Goal: Subscribe to service/newsletter: Subscribe to service/newsletter

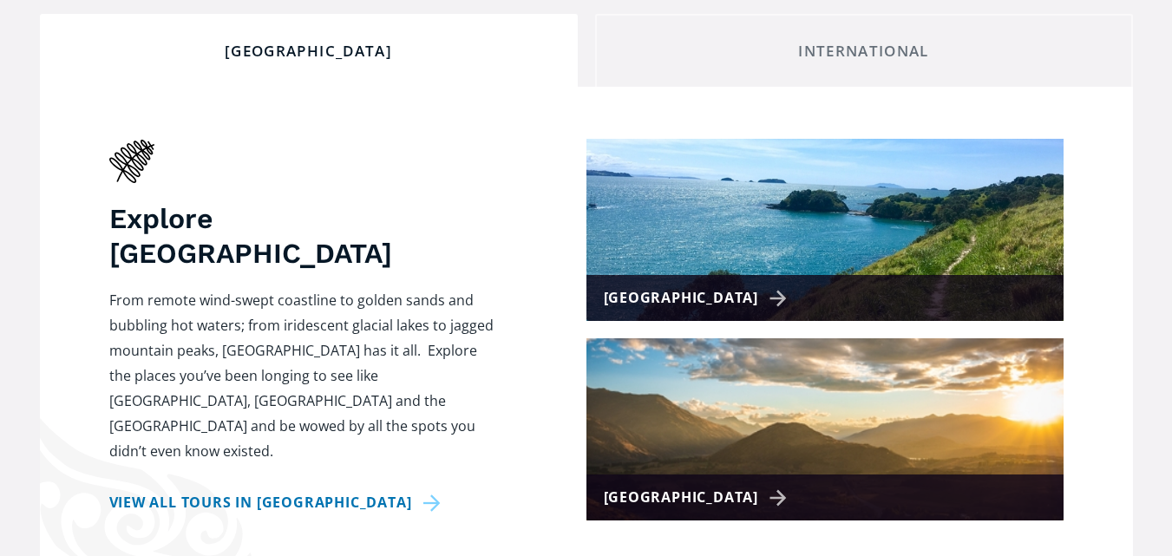
scroll to position [702, 0]
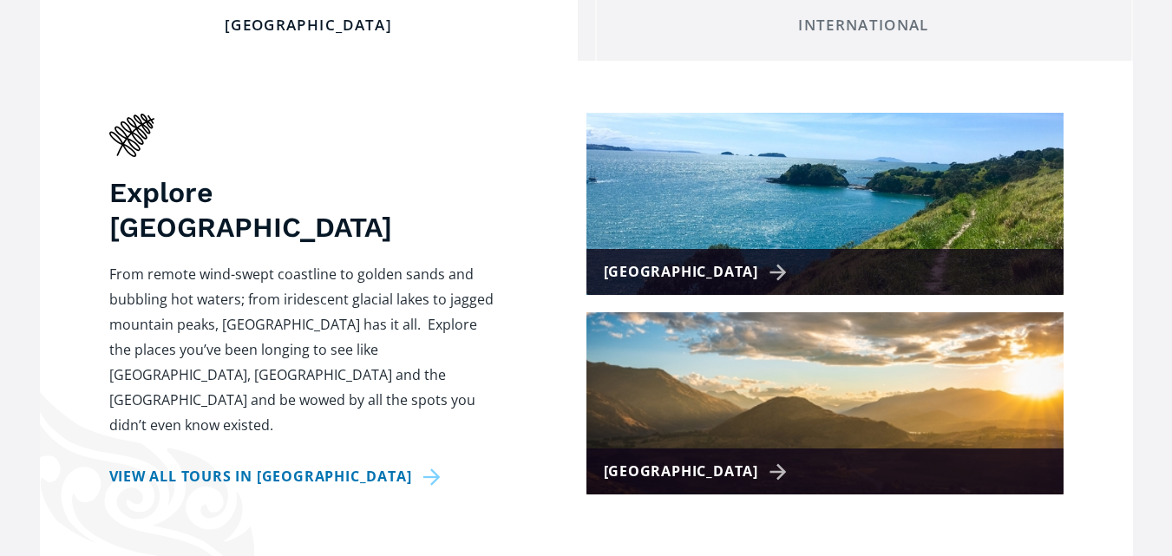
drag, startPoint x: 0, startPoint y: 0, endPoint x: 1175, endPoint y: 79, distance: 1177.7
click at [826, 155] on img at bounding box center [824, 204] width 477 height 182
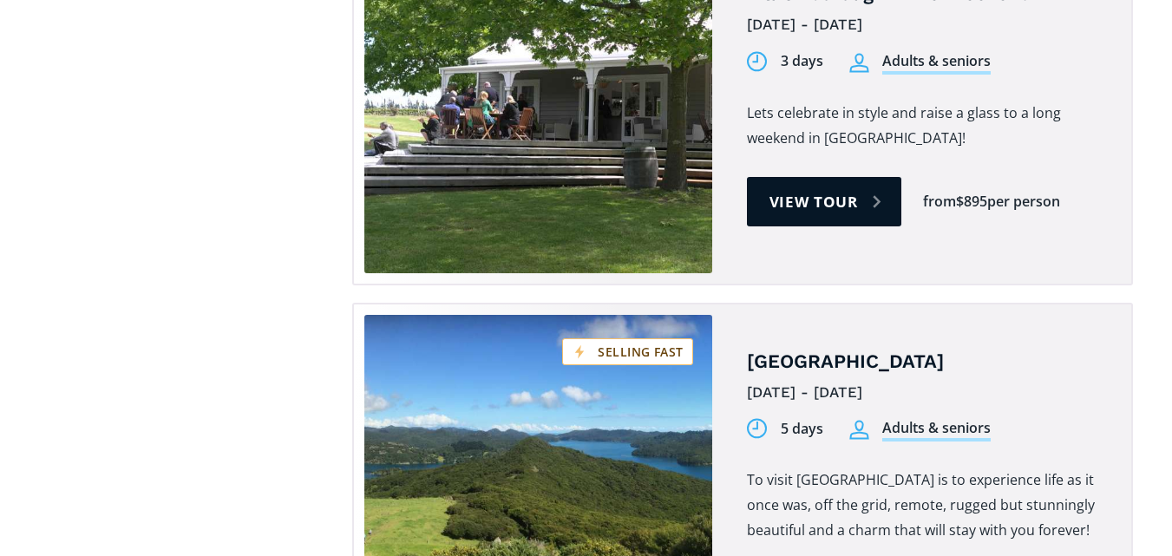
scroll to position [1805, 0]
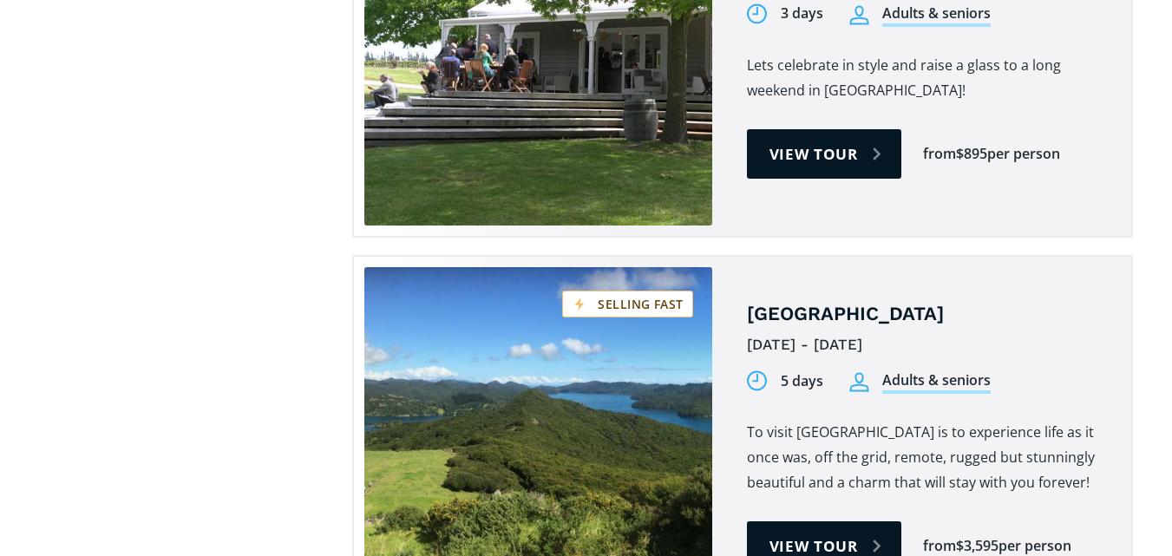
drag, startPoint x: 1177, startPoint y: 137, endPoint x: 1170, endPoint y: 201, distance: 64.5
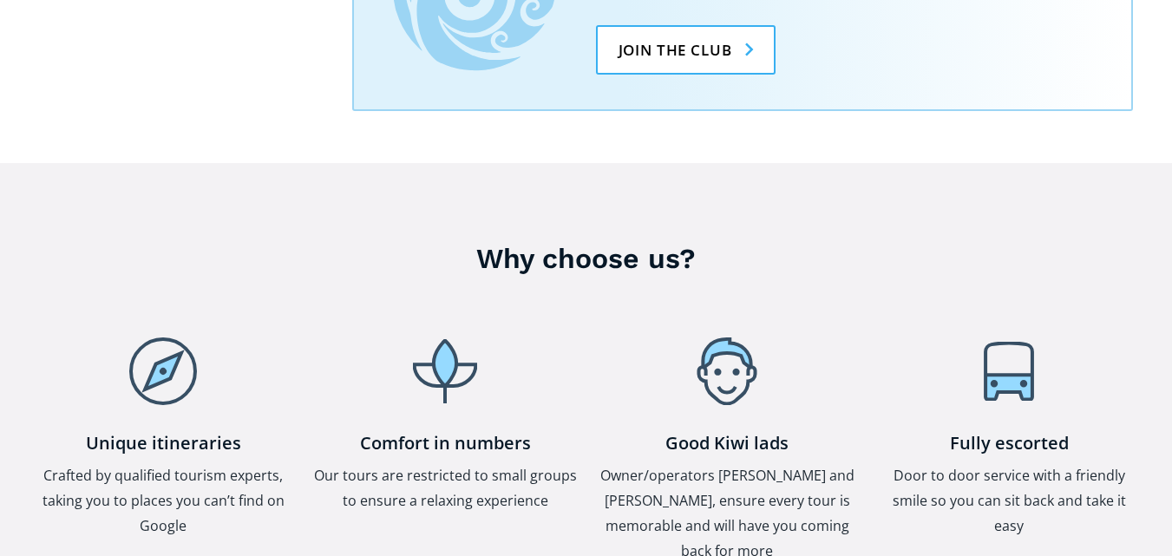
scroll to position [3754, 0]
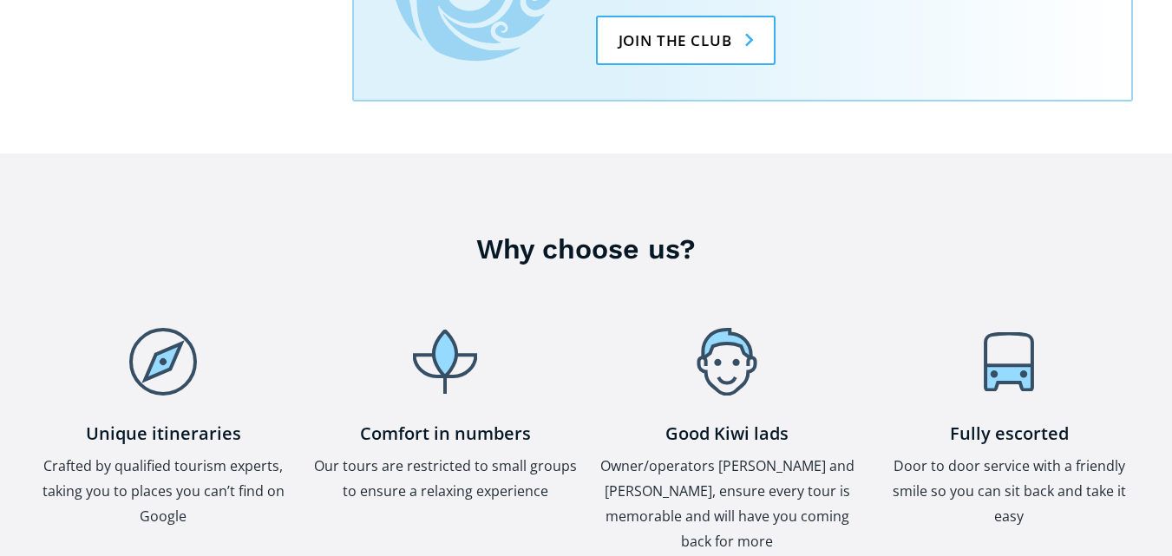
click at [708, 328] on img at bounding box center [727, 362] width 68 height 68
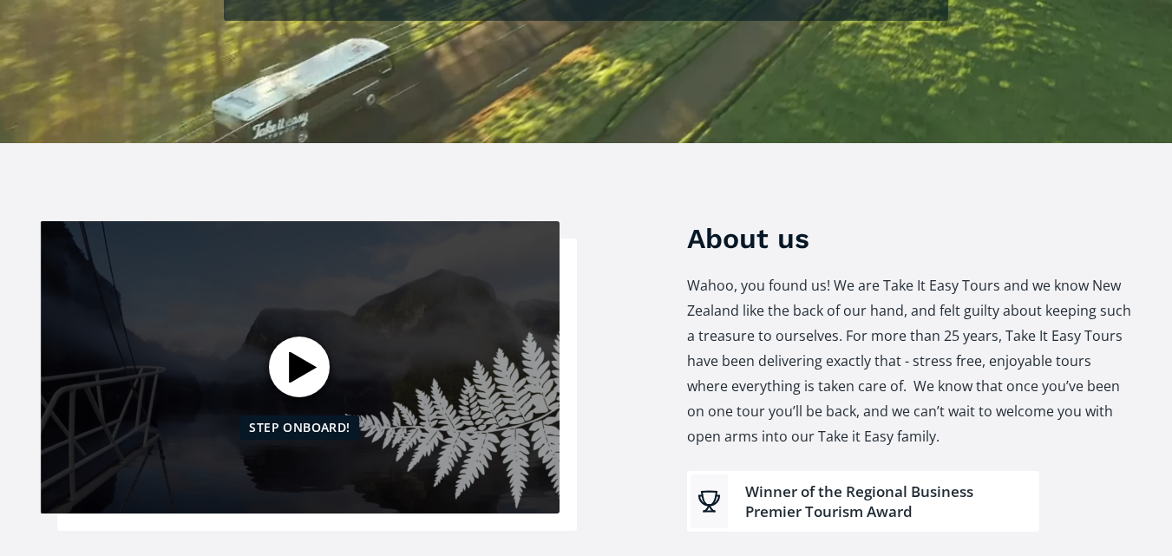
scroll to position [656, 0]
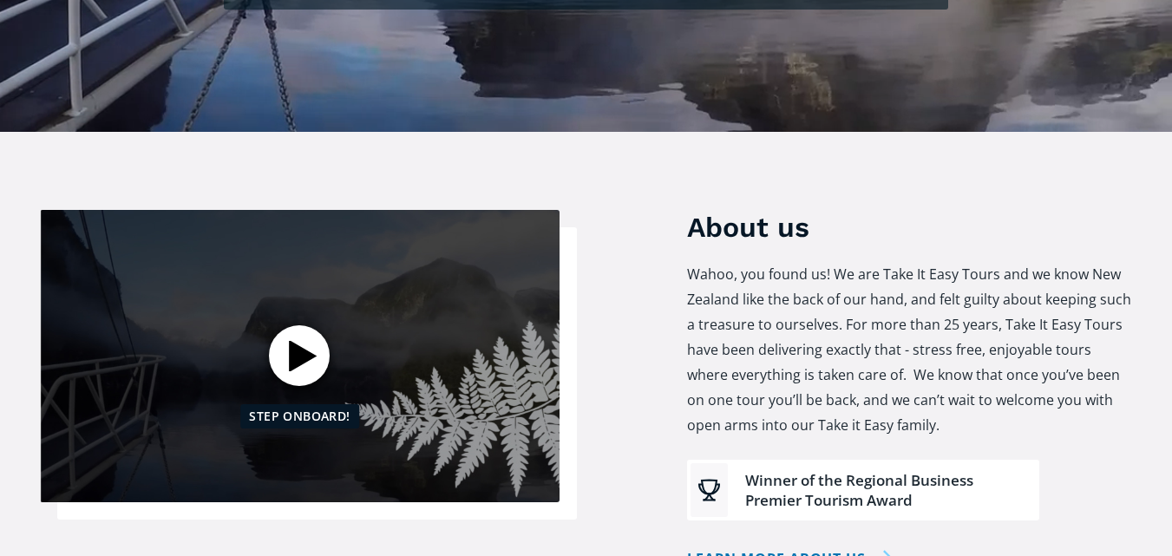
click at [290, 325] on div "Open video" at bounding box center [299, 355] width 61 height 61
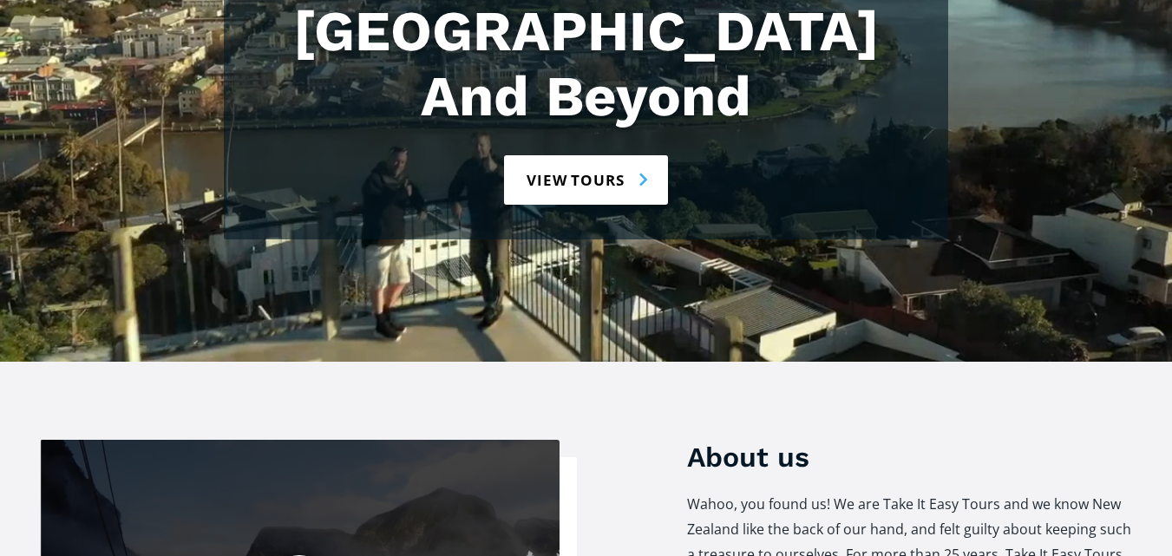
scroll to position [656, 0]
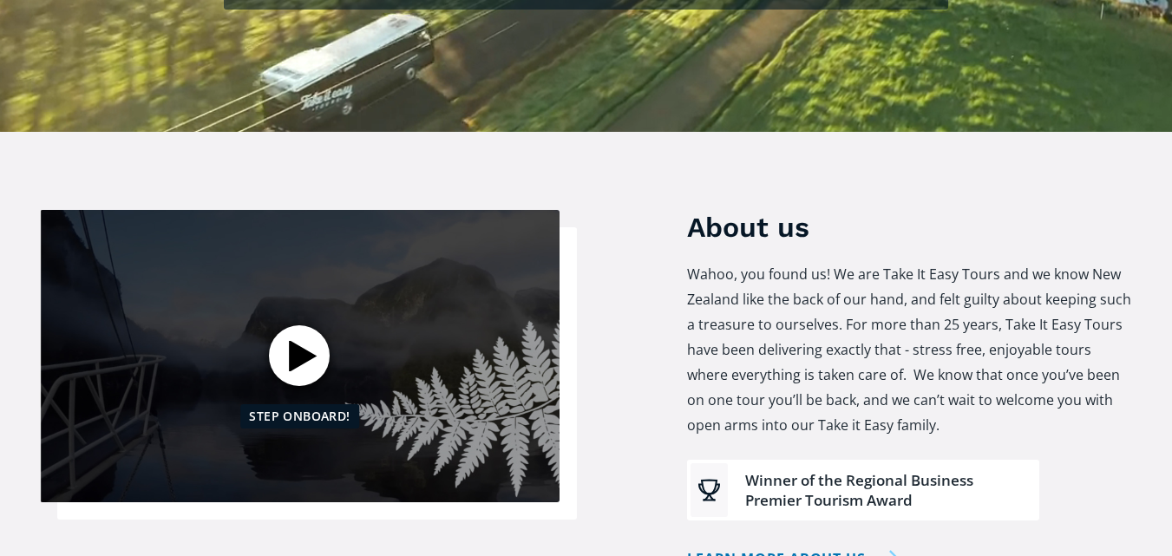
click at [835, 546] on link "Learn more about us" at bounding box center [793, 558] width 212 height 25
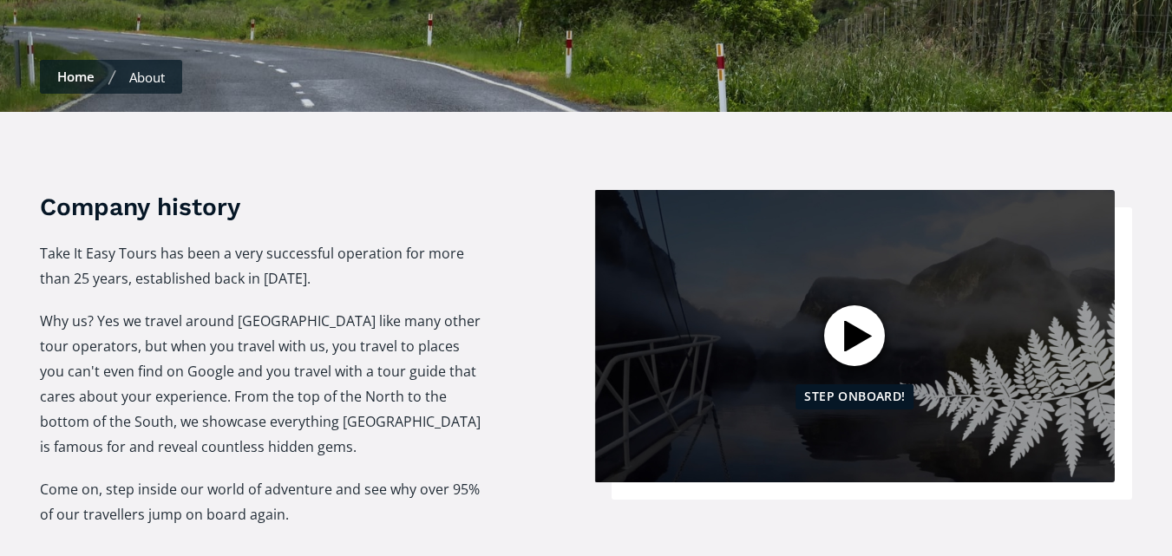
scroll to position [539, 0]
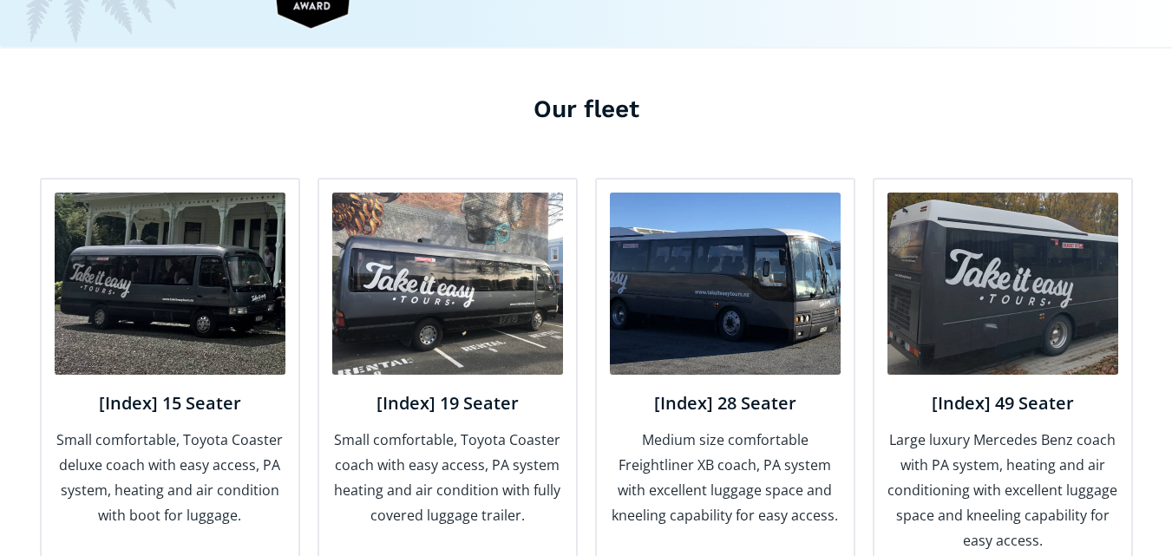
scroll to position [2076, 0]
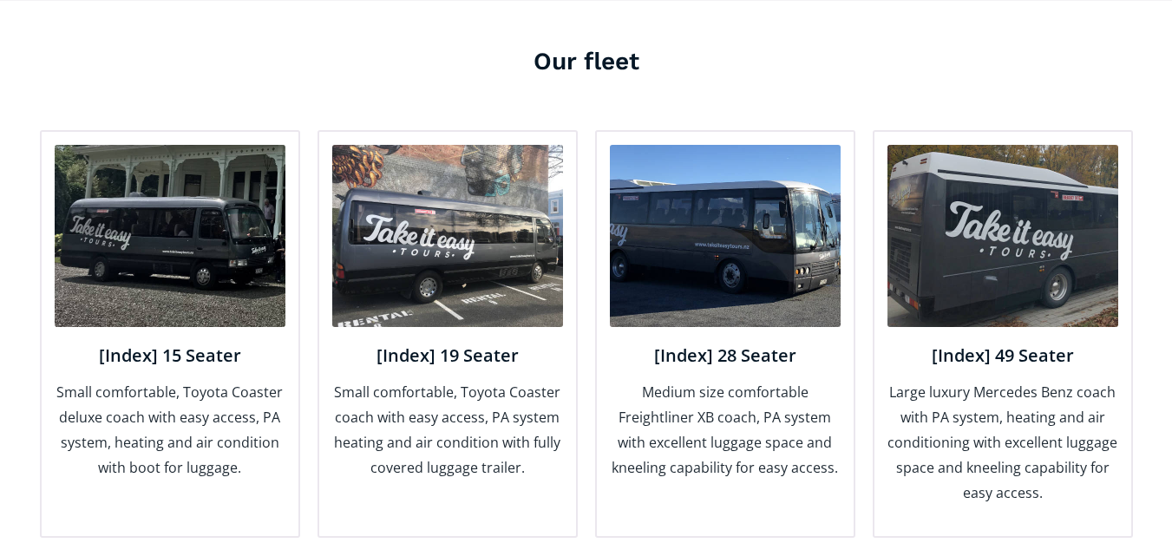
click at [159, 228] on img at bounding box center [170, 236] width 231 height 182
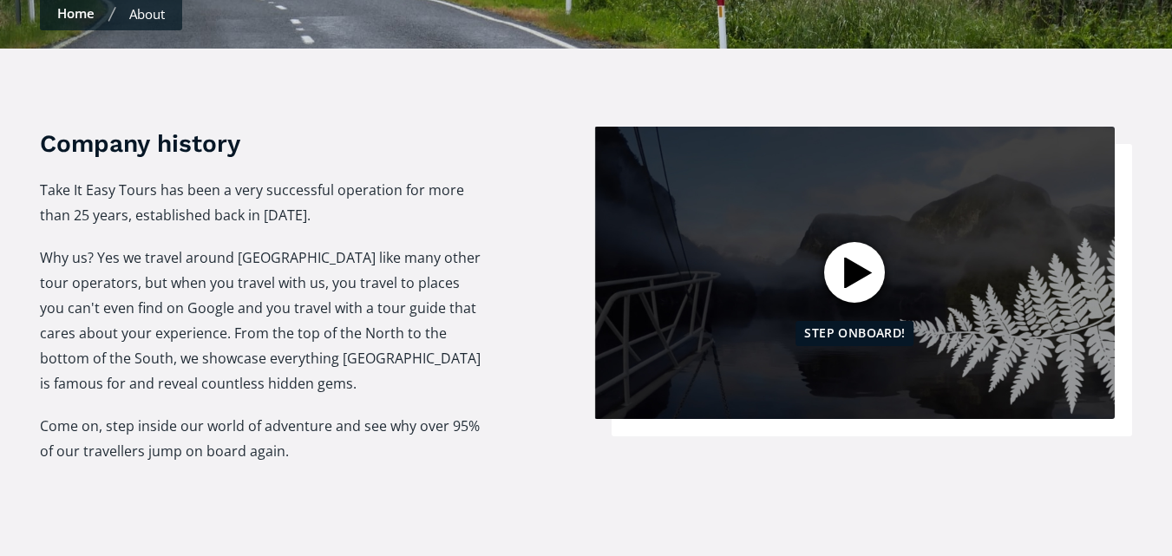
scroll to position [571, 0]
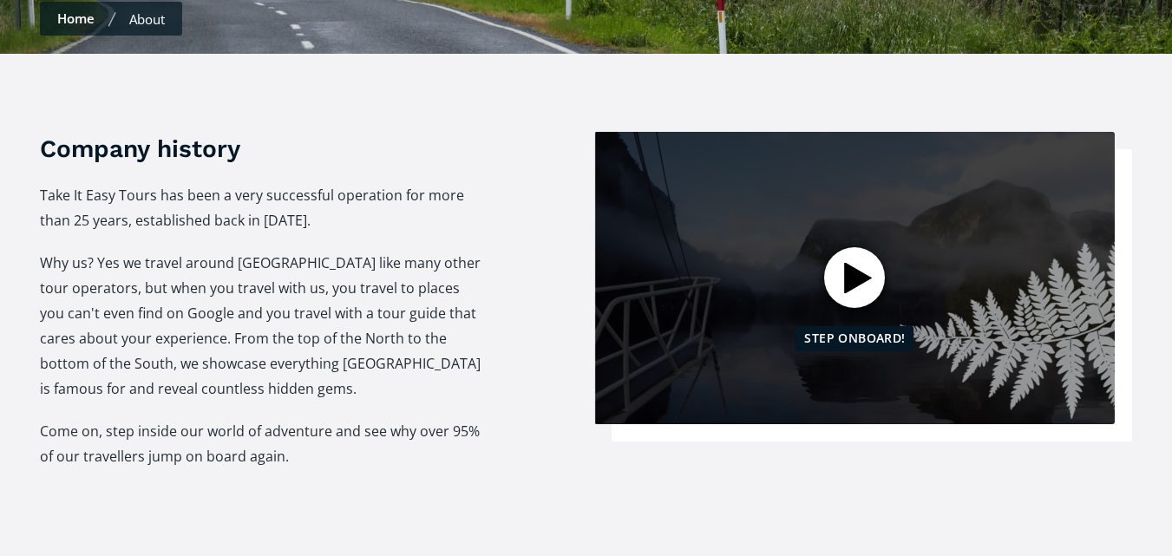
click at [849, 248] on div at bounding box center [854, 277] width 61 height 61
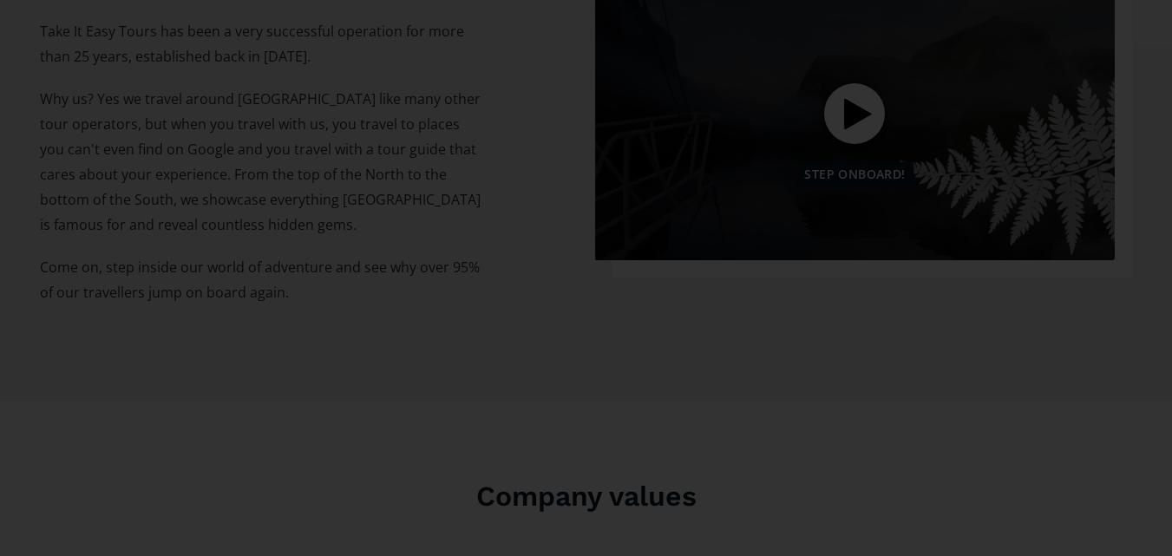
scroll to position [174, 0]
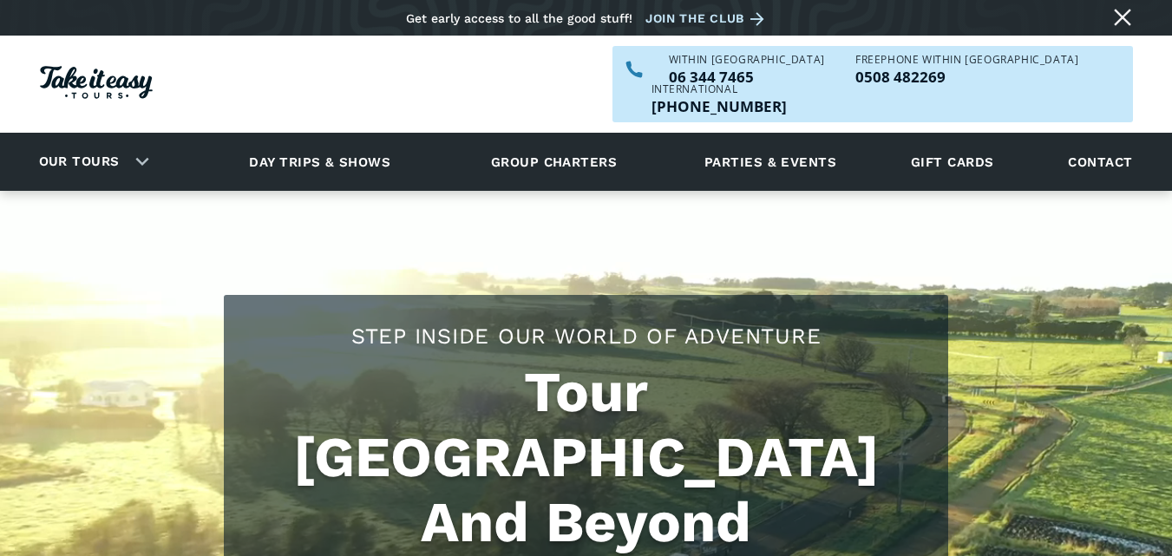
scroll to position [656, 0]
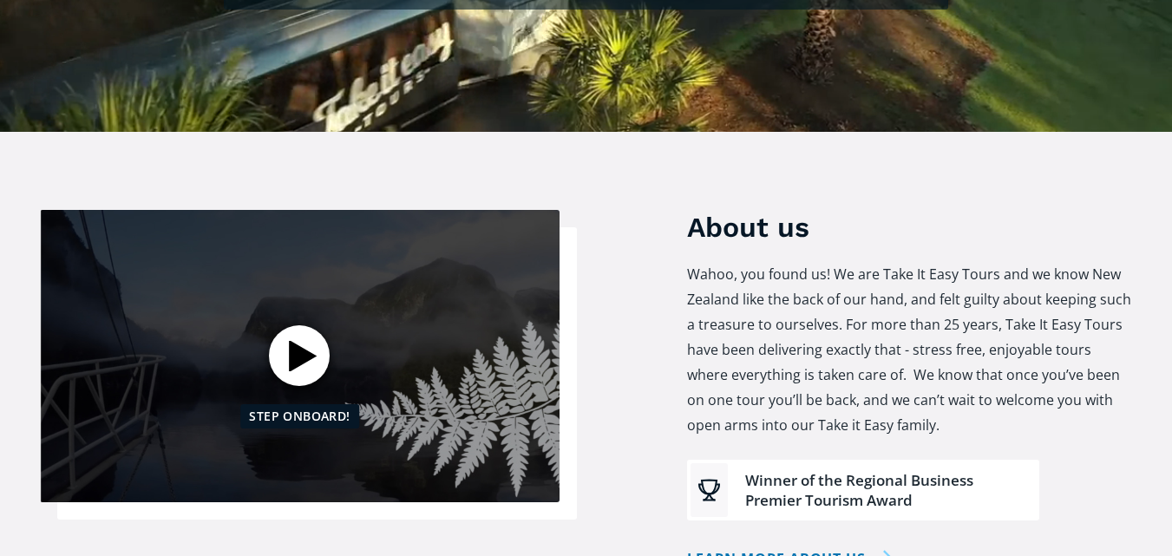
click at [296, 325] on div "Open video" at bounding box center [299, 355] width 61 height 61
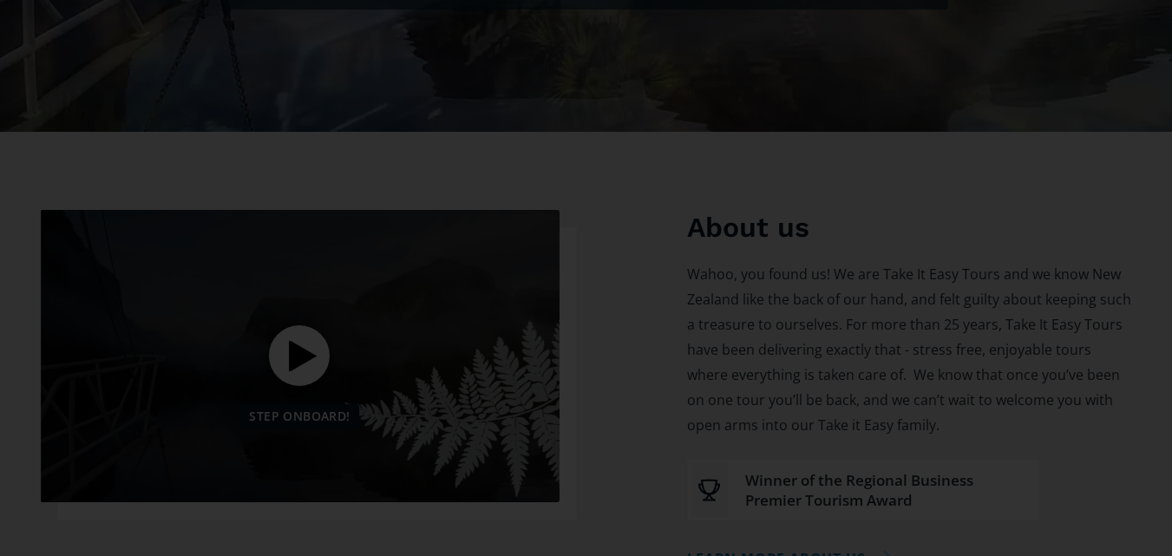
scroll to position [160, 0]
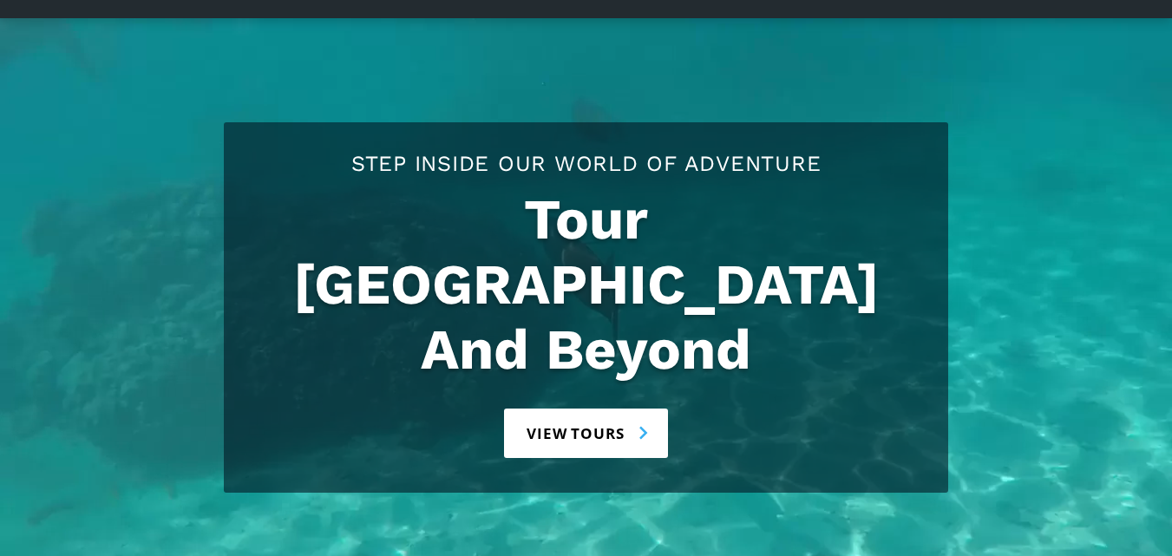
scroll to position [184, 0]
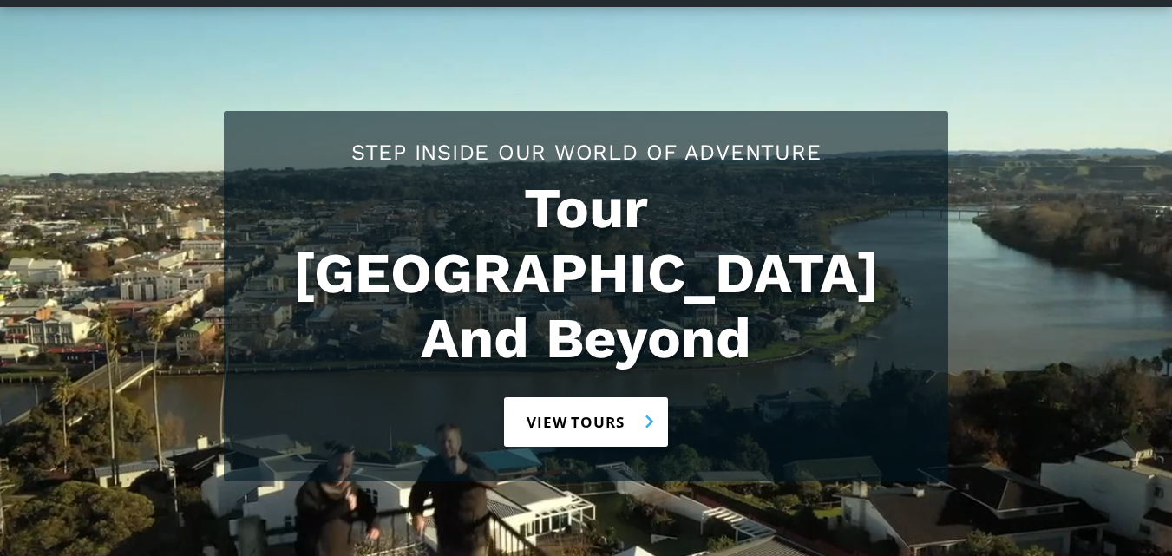
click at [580, 397] on link "View tours" at bounding box center [586, 421] width 164 height 49
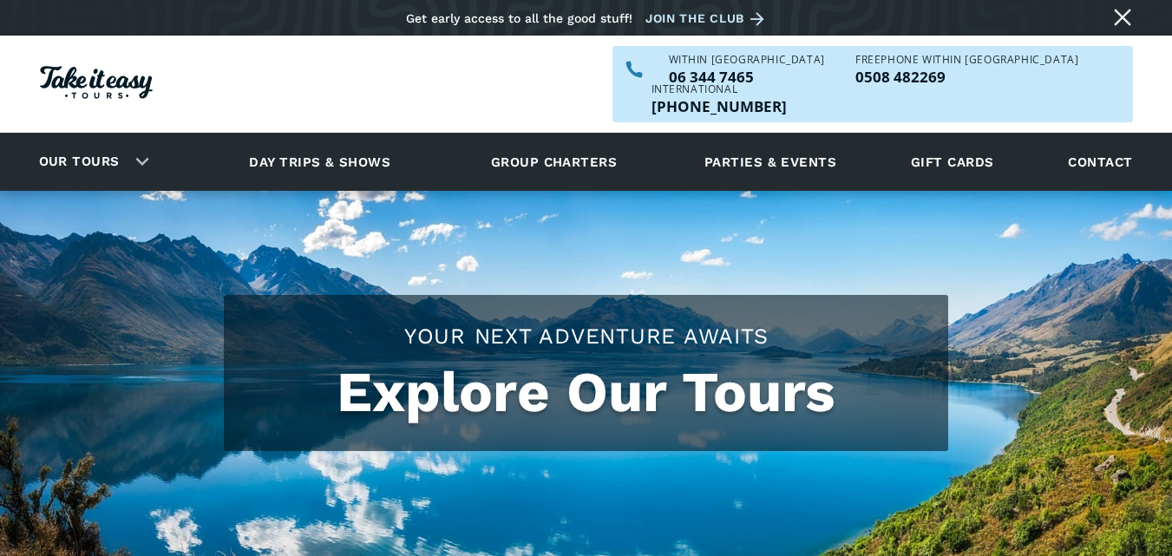
checkbox input "true"
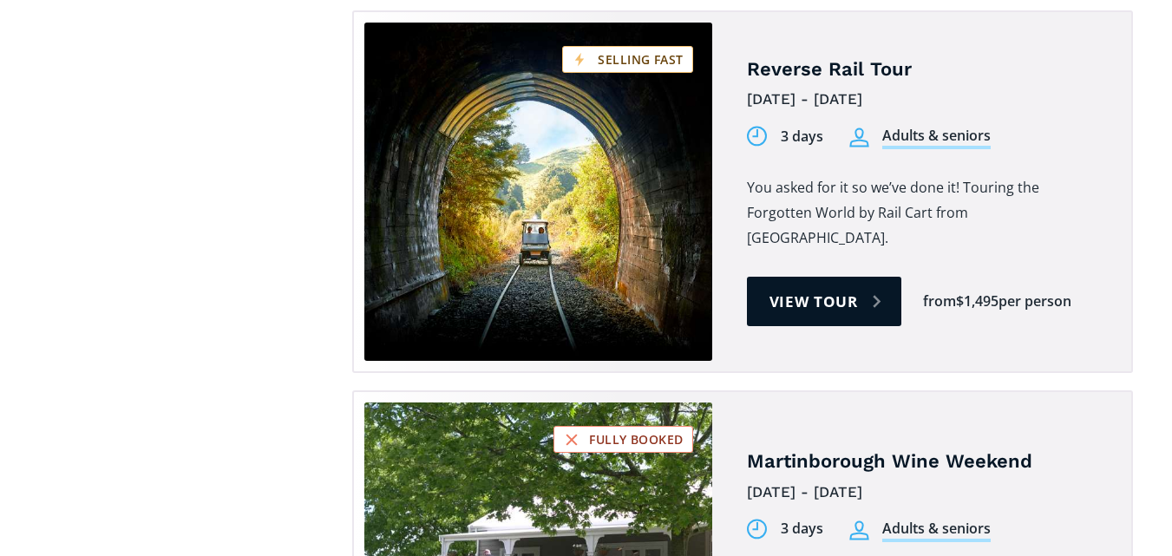
scroll to position [2521, 0]
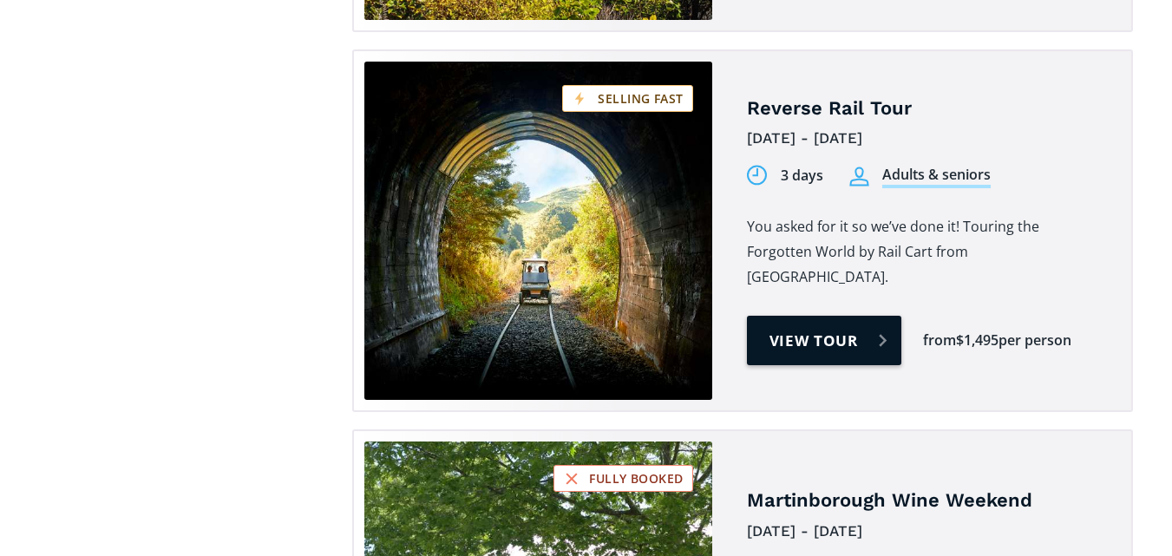
click at [885, 316] on link "View tour" at bounding box center [824, 340] width 155 height 49
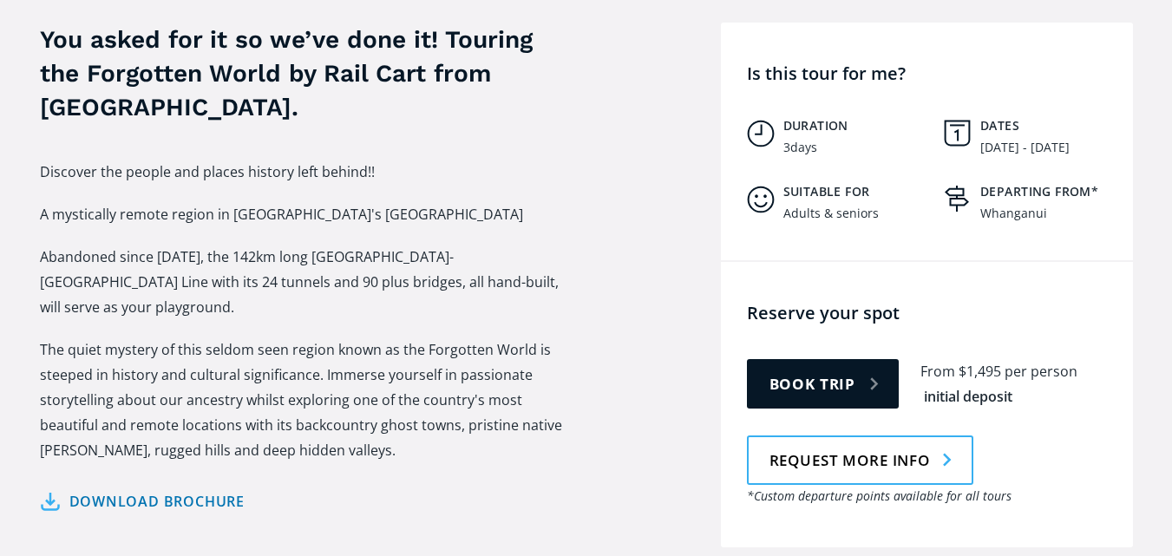
scroll to position [678, 0]
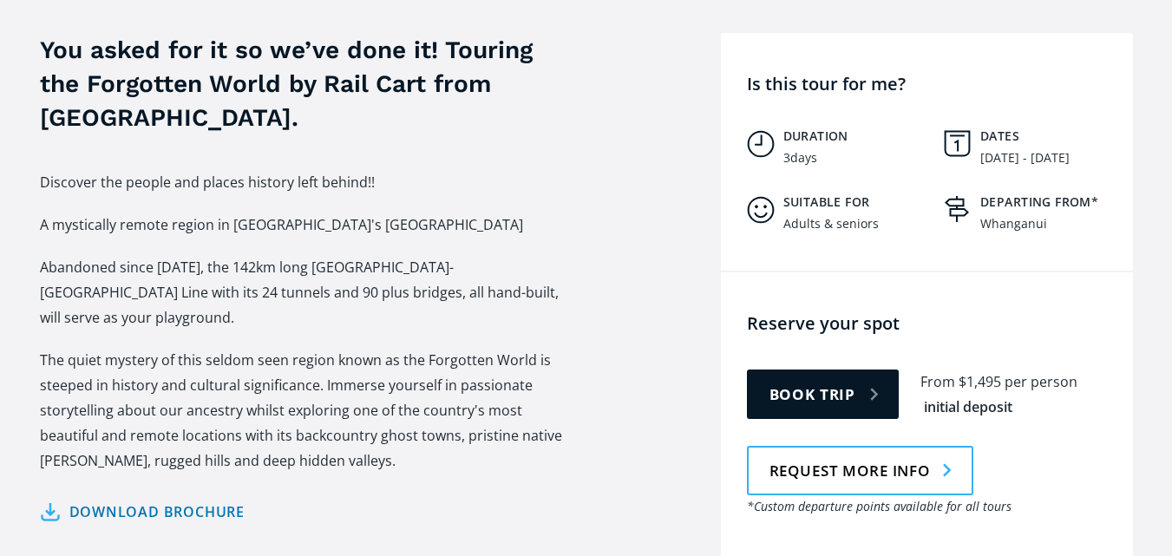
drag, startPoint x: 1175, startPoint y: 42, endPoint x: 1184, endPoint y: 100, distance: 57.9
click at [193, 499] on link "Download brochure" at bounding box center [143, 511] width 206 height 25
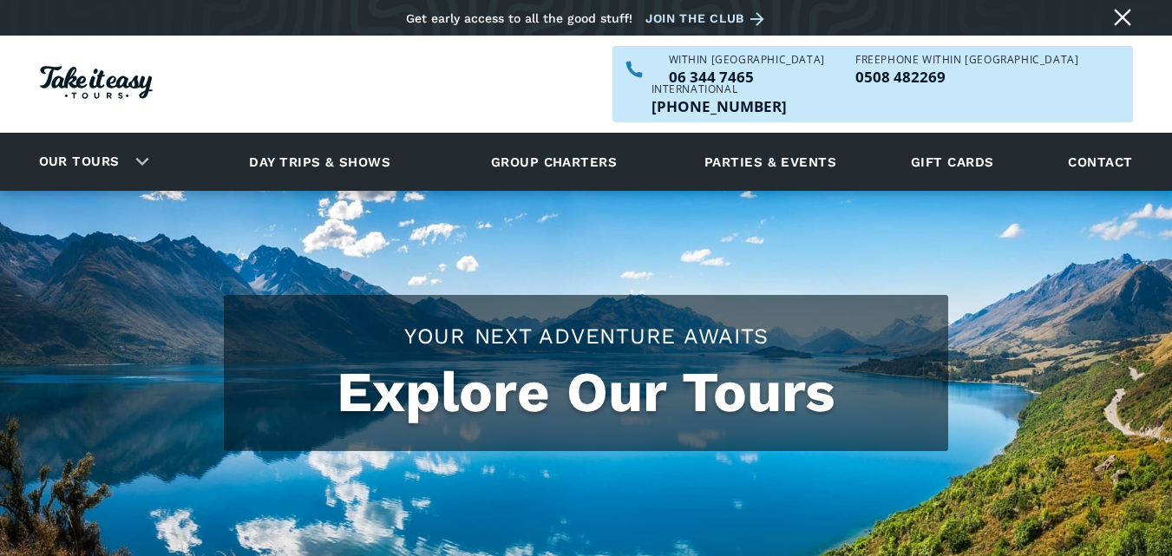
scroll to position [2521, 0]
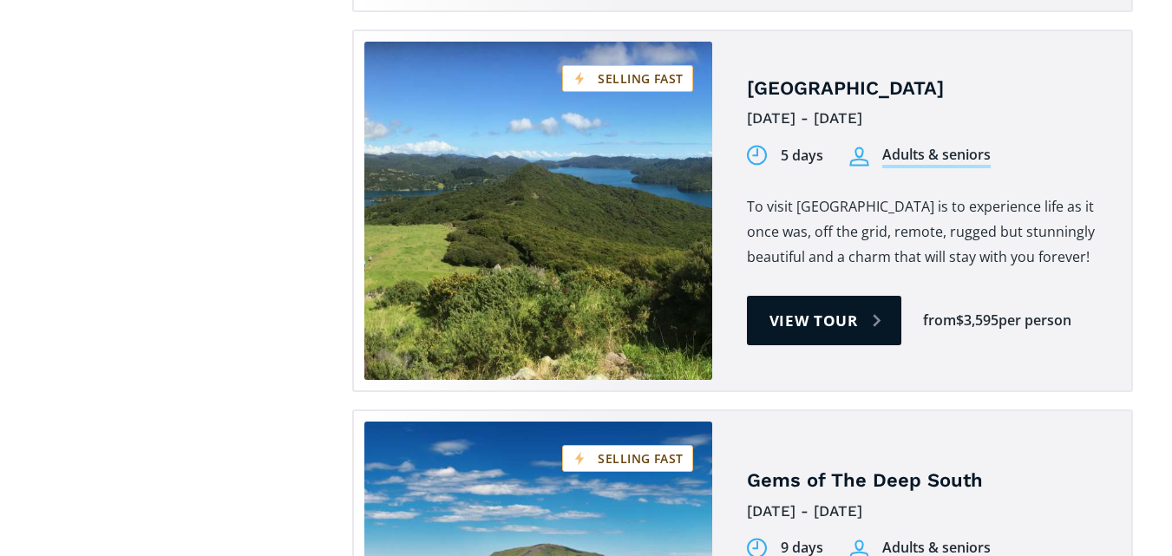
scroll to position [3339, 0]
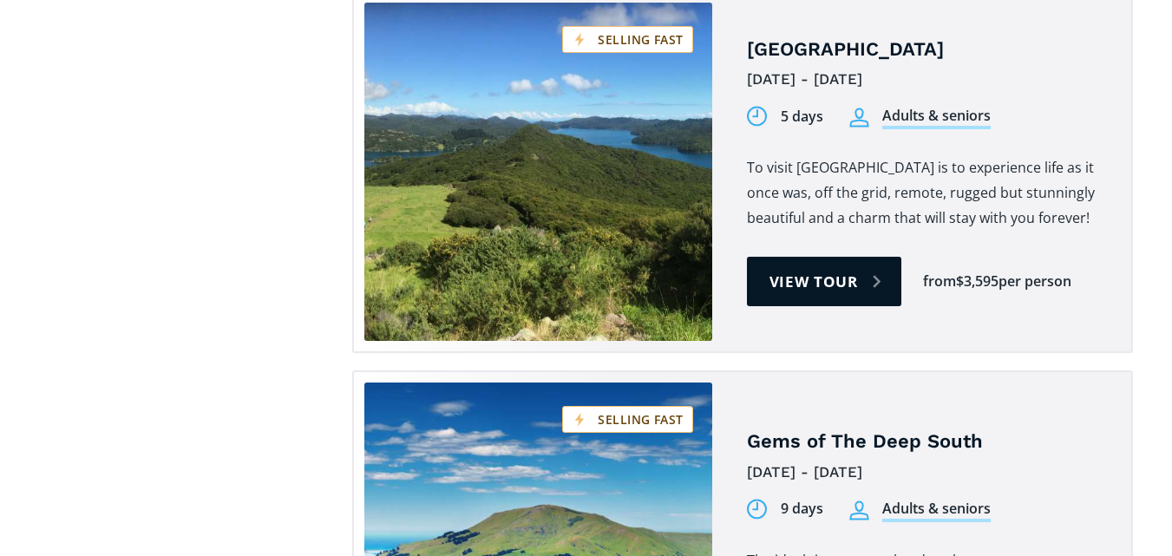
drag, startPoint x: 1177, startPoint y: 31, endPoint x: 1184, endPoint y: 255, distance: 223.8
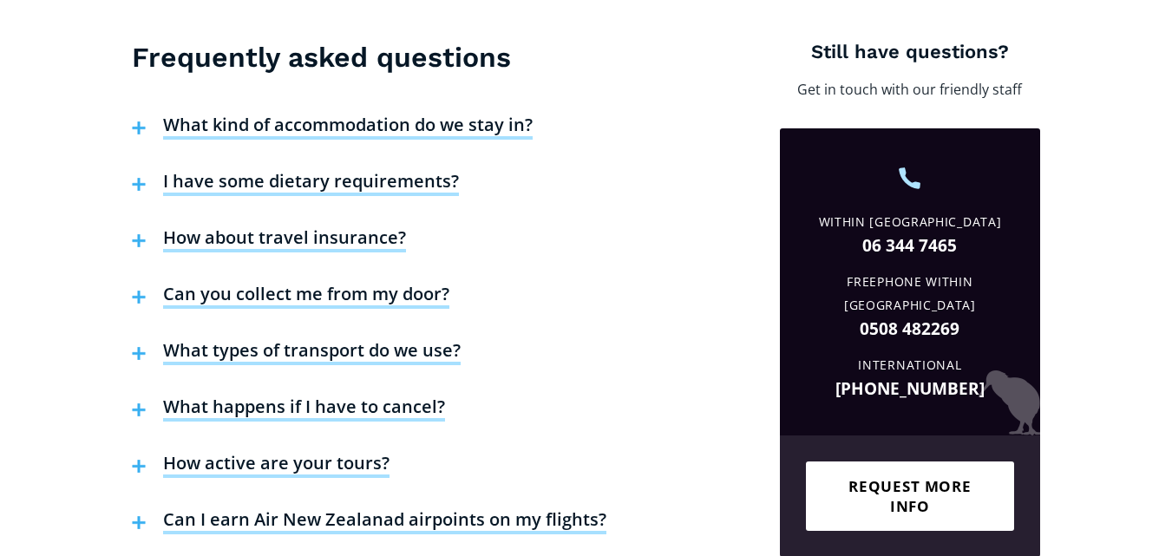
scroll to position [5960, 0]
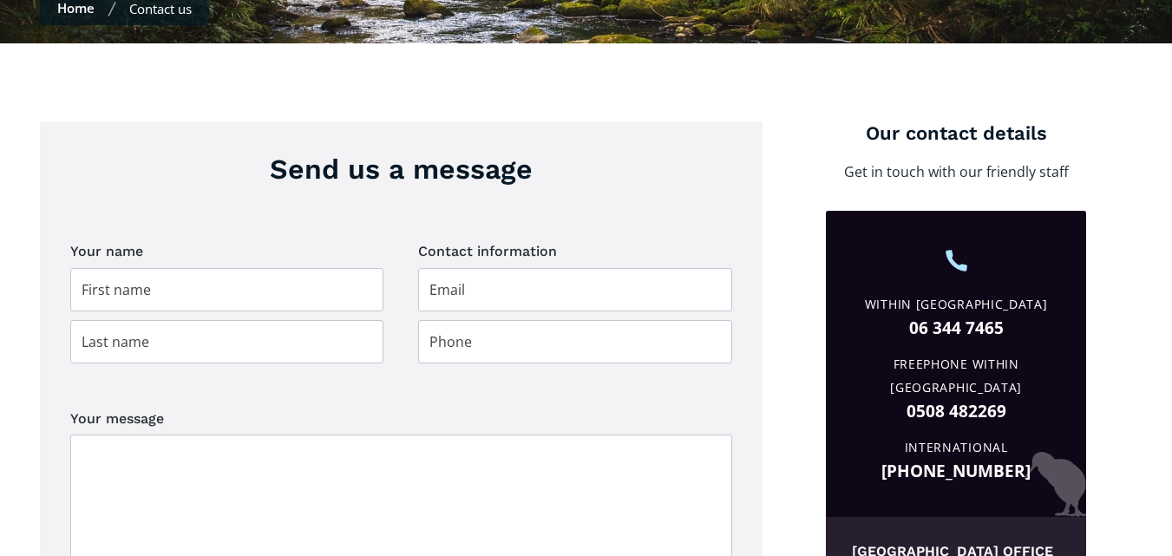
scroll to position [577, 0]
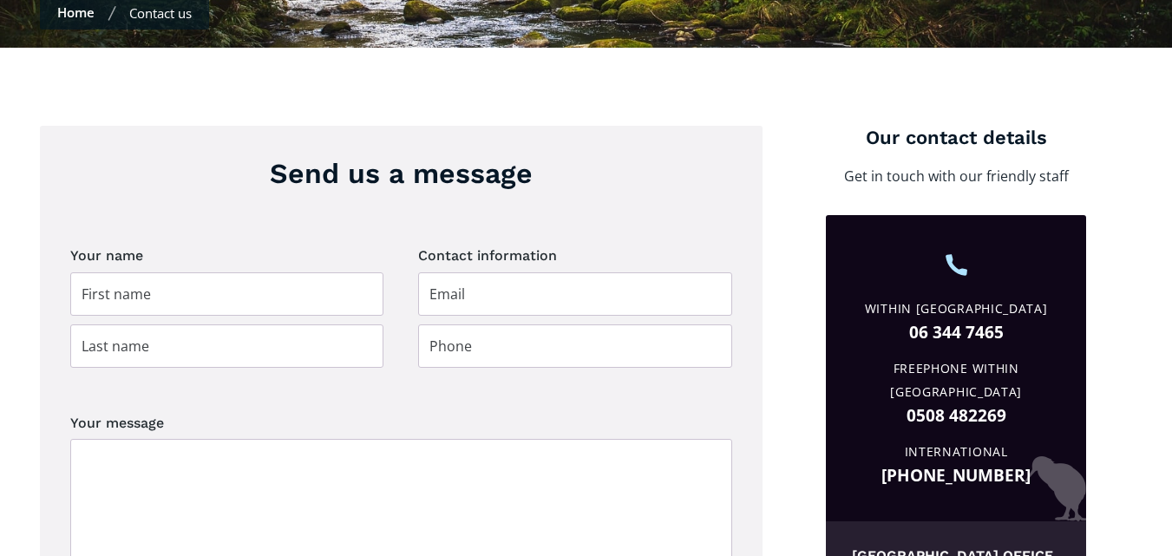
drag, startPoint x: 1178, startPoint y: 74, endPoint x: 1180, endPoint y: 200, distance: 126.6
click at [93, 272] on input "Contact page" at bounding box center [227, 293] width 314 height 43
type input "[PERSON_NAME]"
type input "Wake"
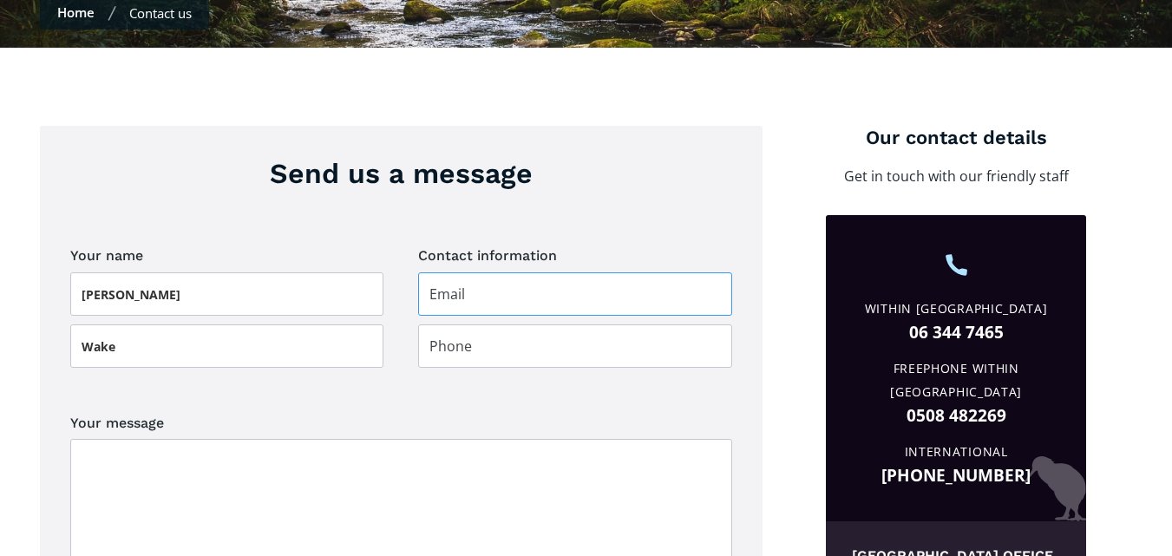
type input "[EMAIL_ADDRESS]"
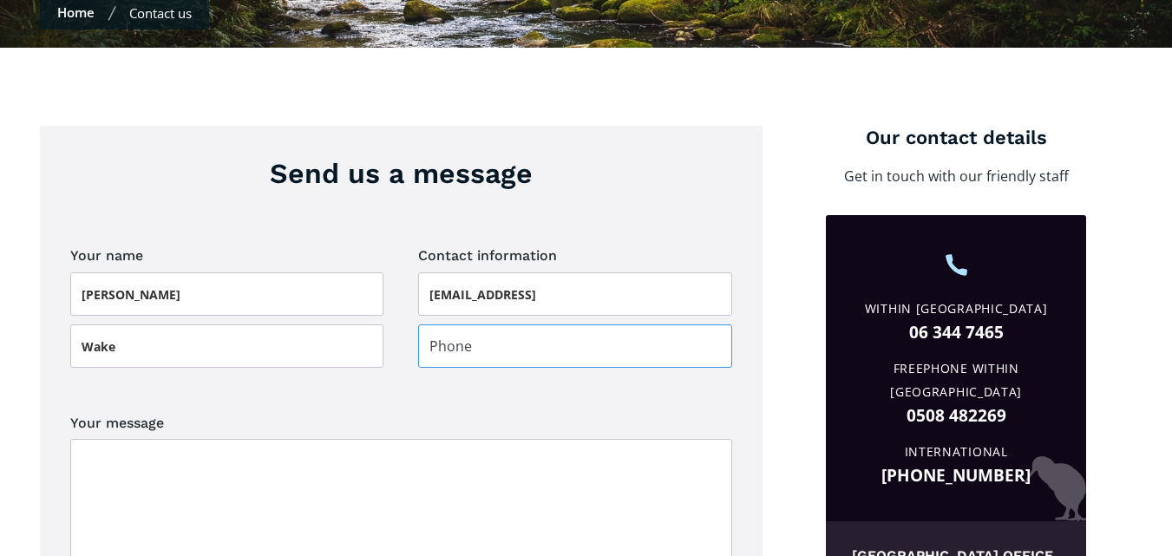
type input "0277125533"
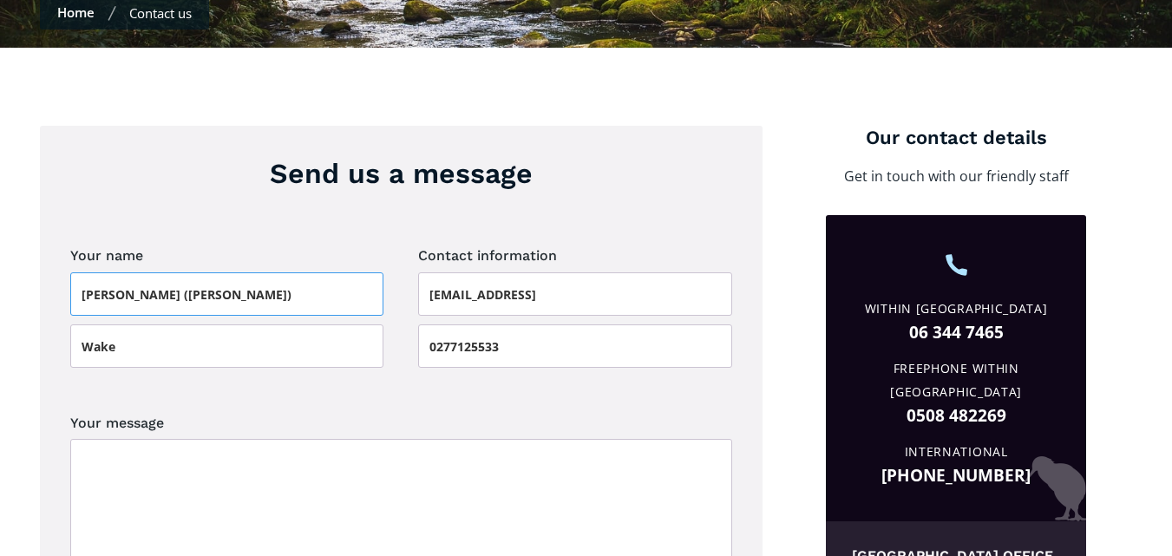
type input "Elizabeth (Liz)"
click at [548, 272] on input "[EMAIL_ADDRESS]" at bounding box center [575, 293] width 314 height 43
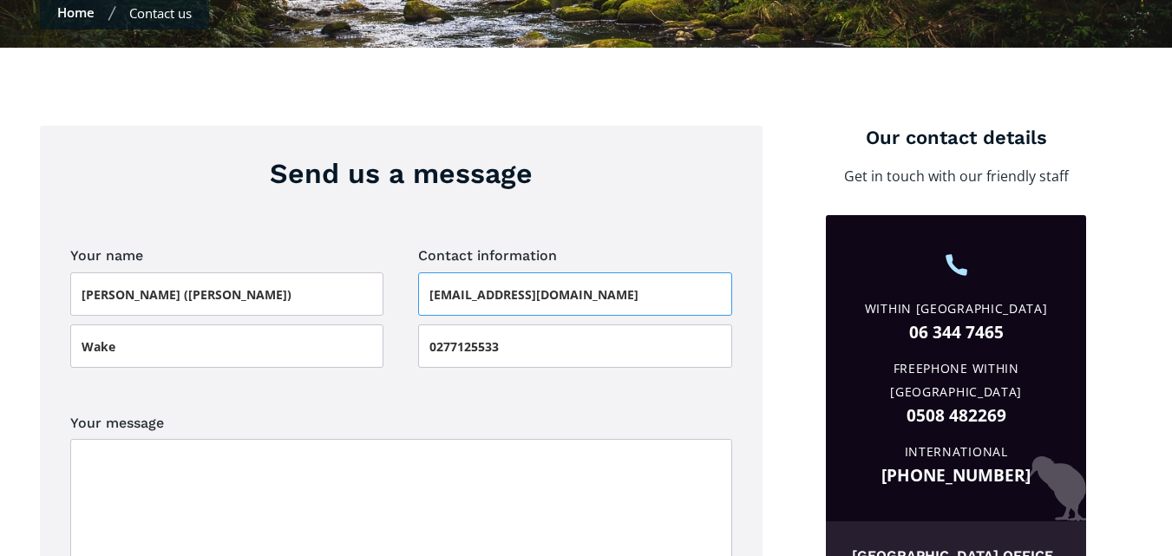
type input "thewakes@hotmail.com"
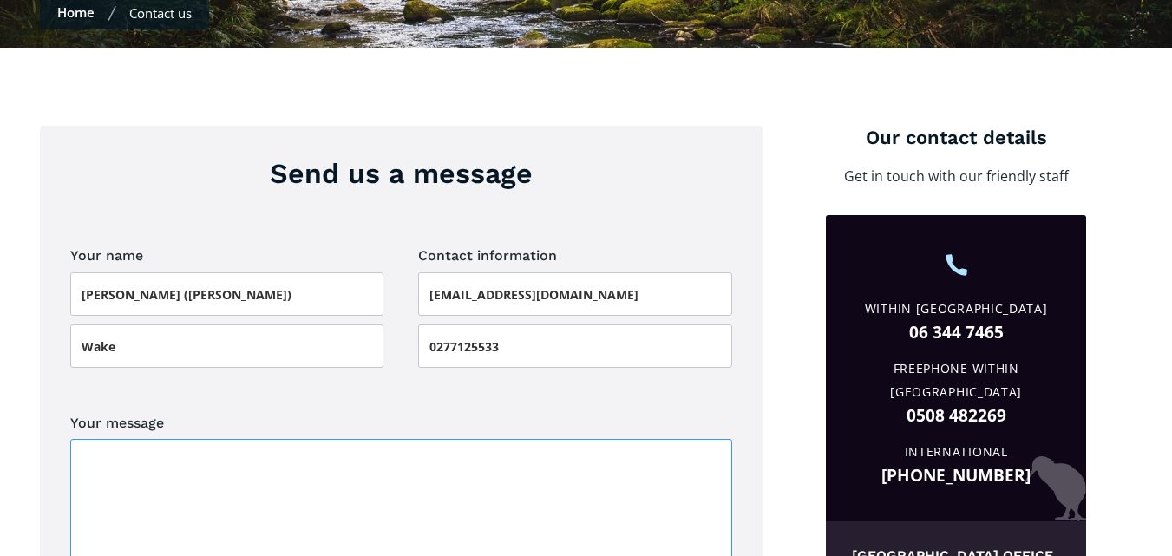
click at [124, 439] on textarea "Your message" at bounding box center [401, 504] width 662 height 130
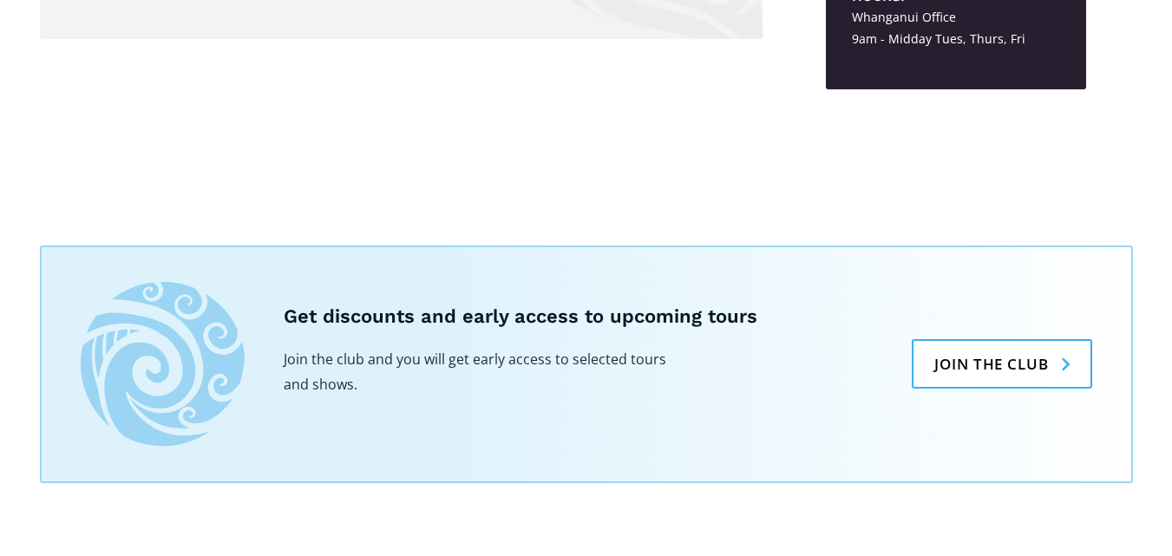
scroll to position [1309, 0]
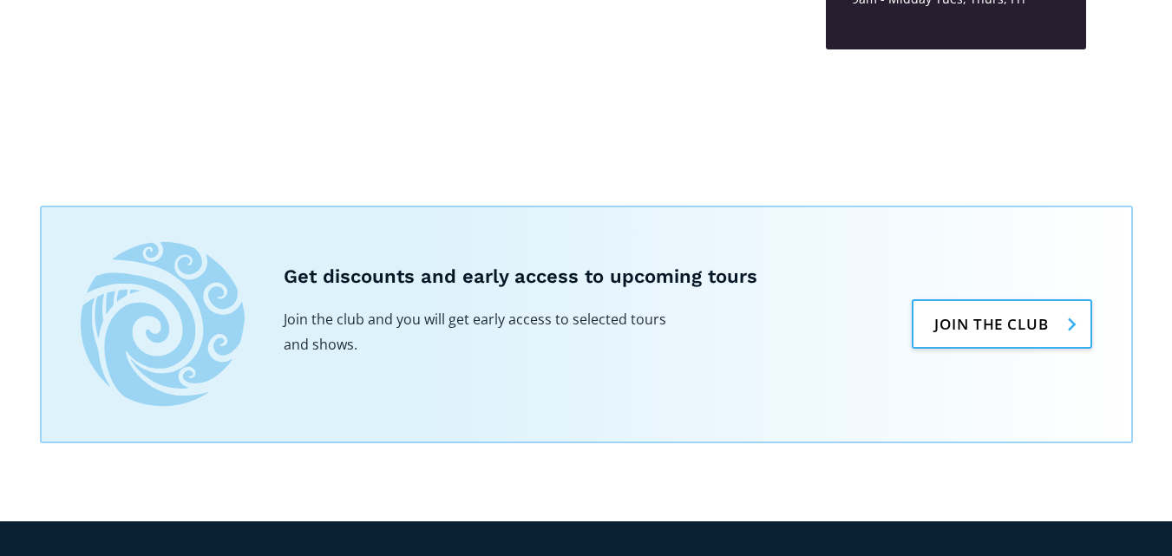
click at [1069, 333] on link "Join the club" at bounding box center [1001, 323] width 180 height 49
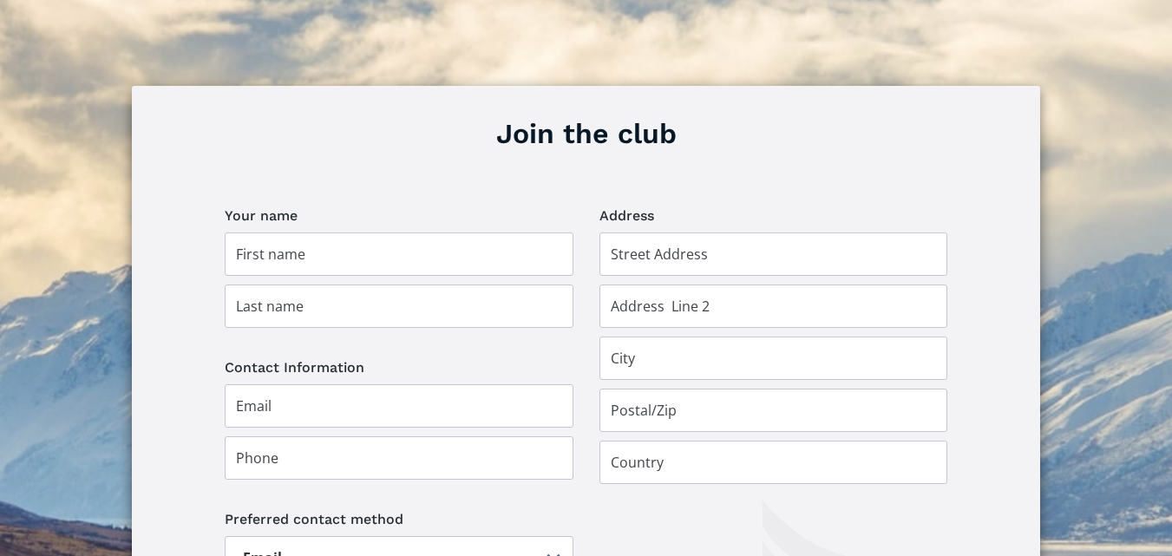
scroll to position [1142, 0]
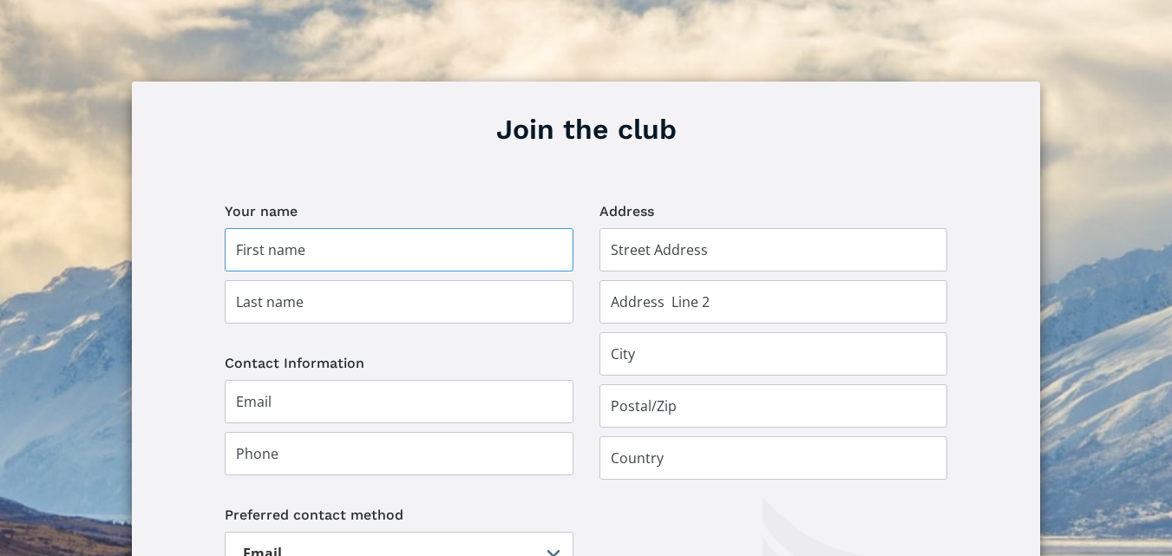
click at [286, 228] on input "Join the club" at bounding box center [399, 249] width 349 height 43
type input "[PERSON_NAME]"
type input "Wake"
type input "41 Parkdale Drive"
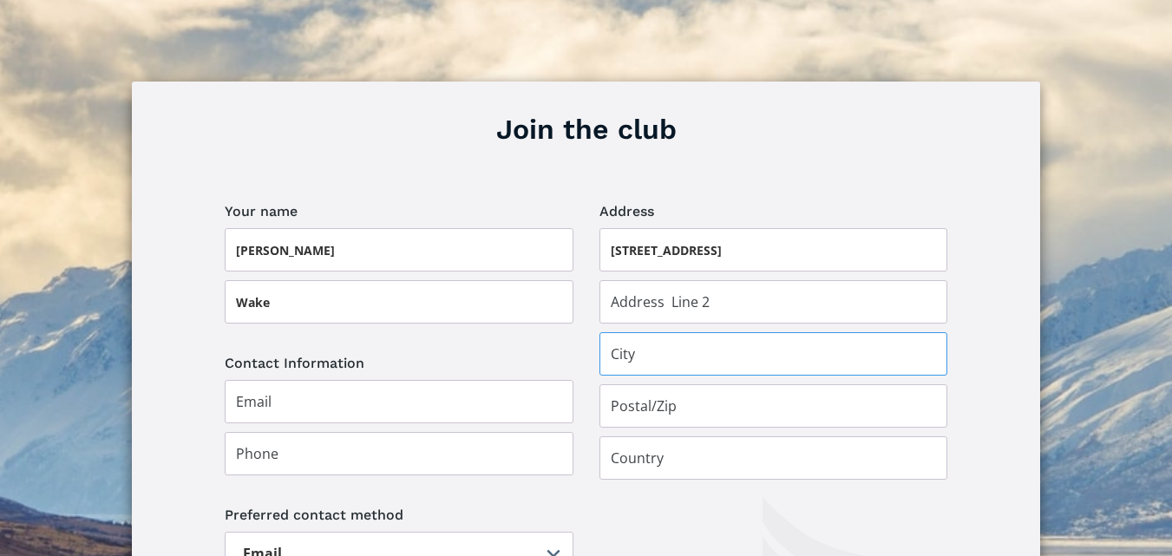
type input "Whanganui"
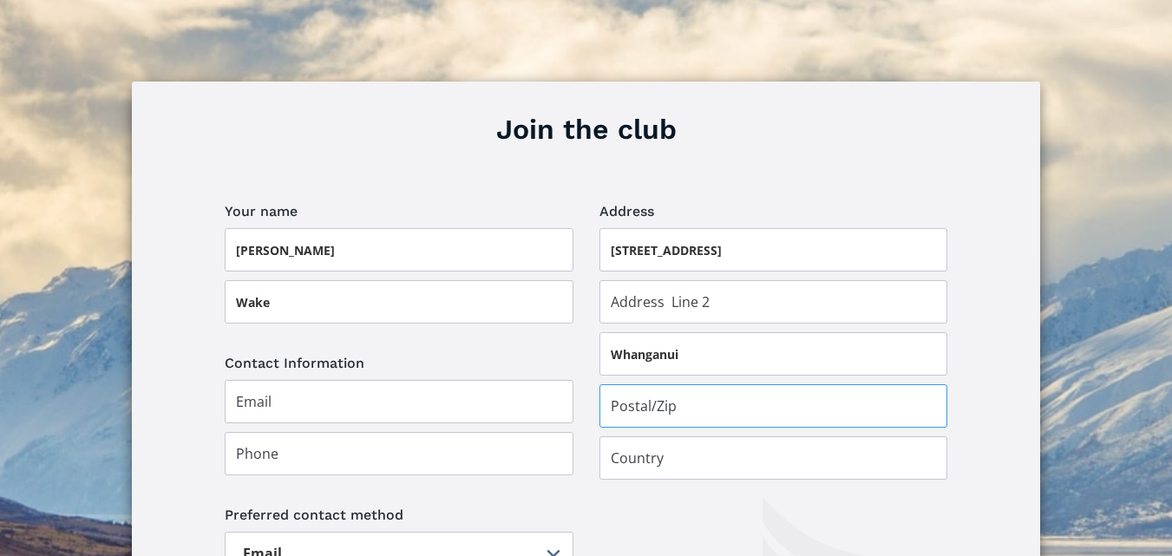
type input "4500"
type input "[GEOGRAPHIC_DATA]"
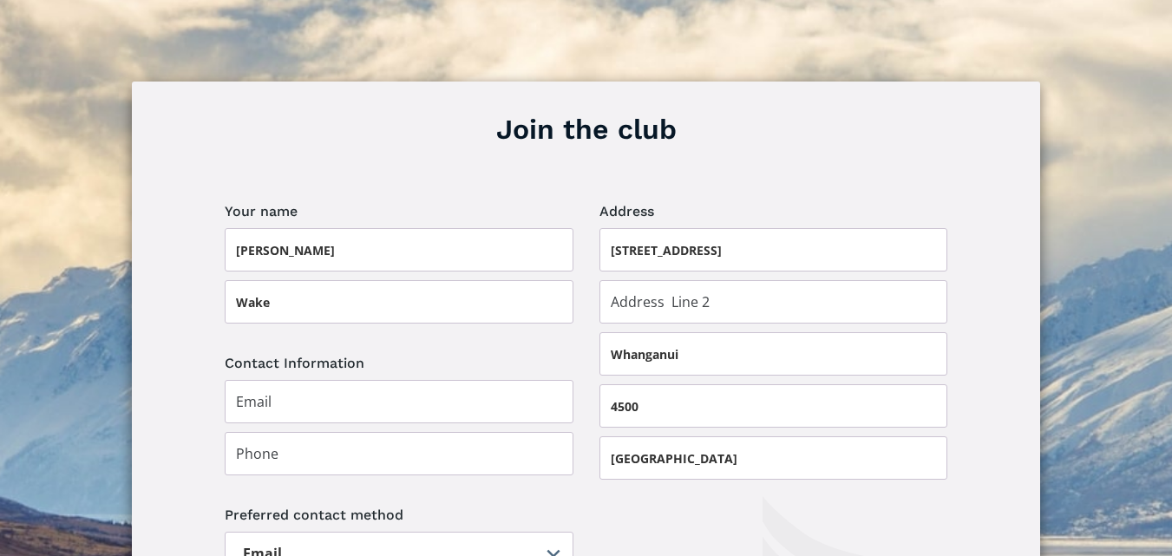
type input "thewakes@hotmail"
type input "0277125533"
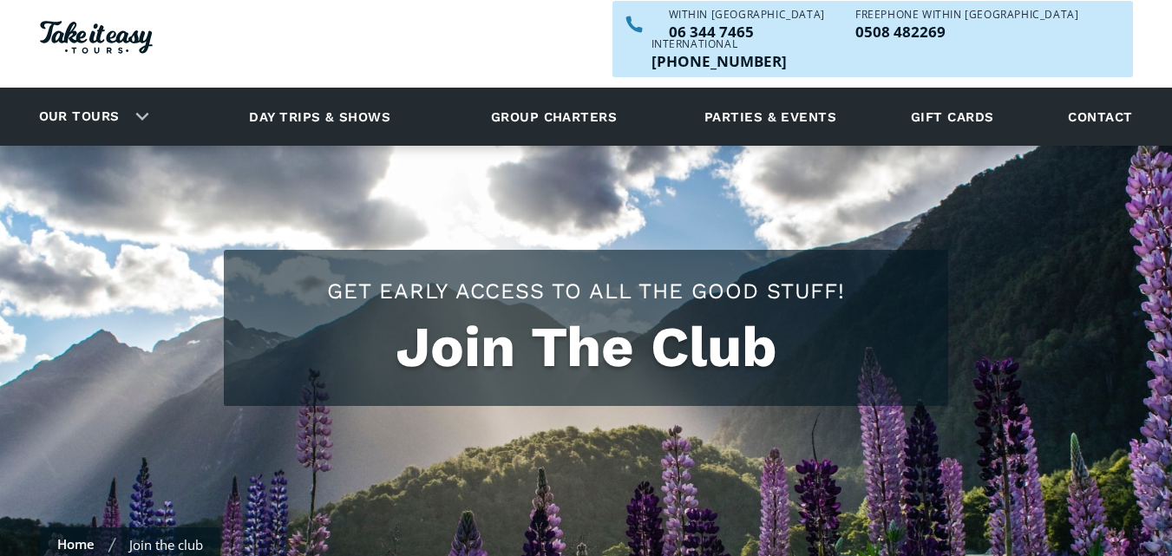
scroll to position [0, 0]
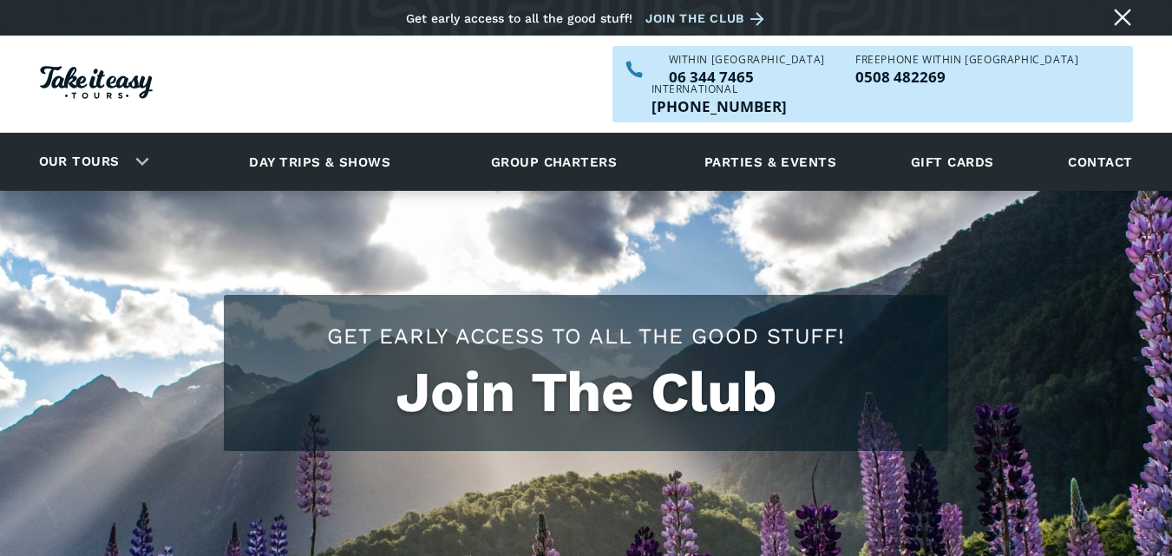
type input "Elizabeth"
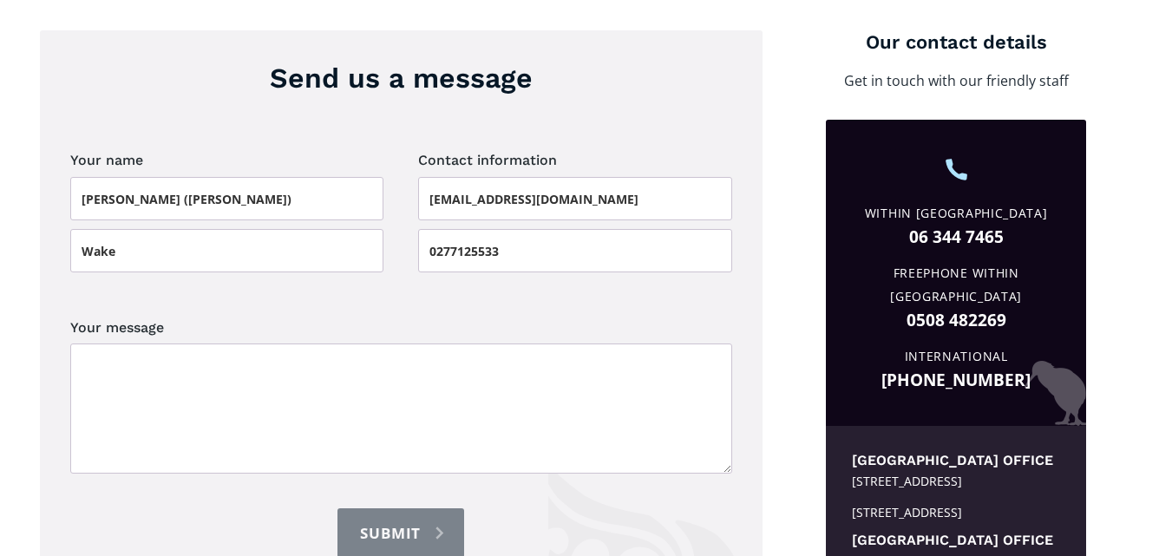
scroll to position [585, 0]
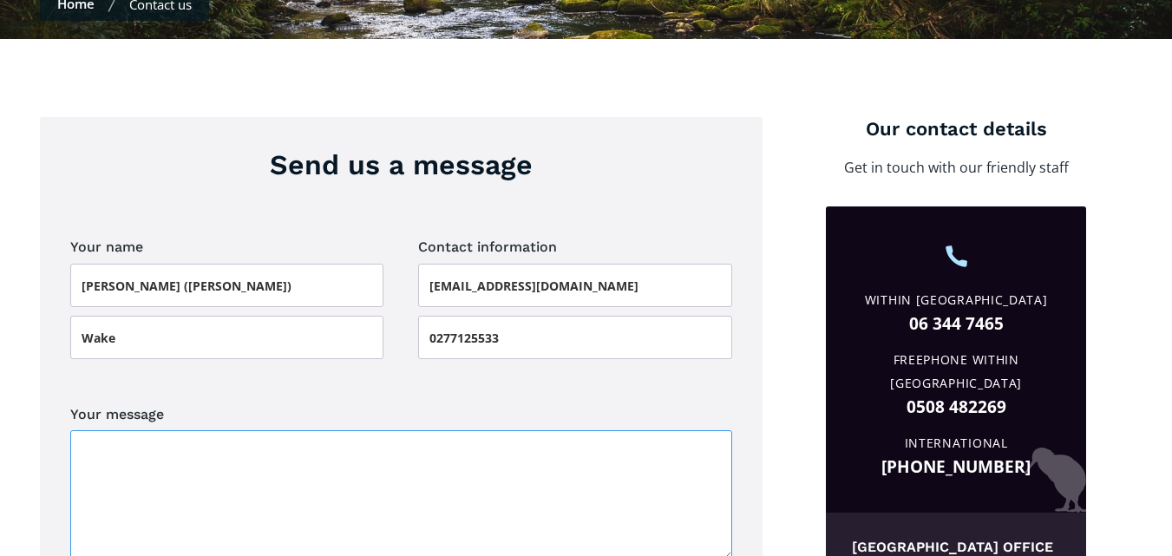
click at [102, 443] on textarea "Your message" at bounding box center [401, 495] width 662 height 130
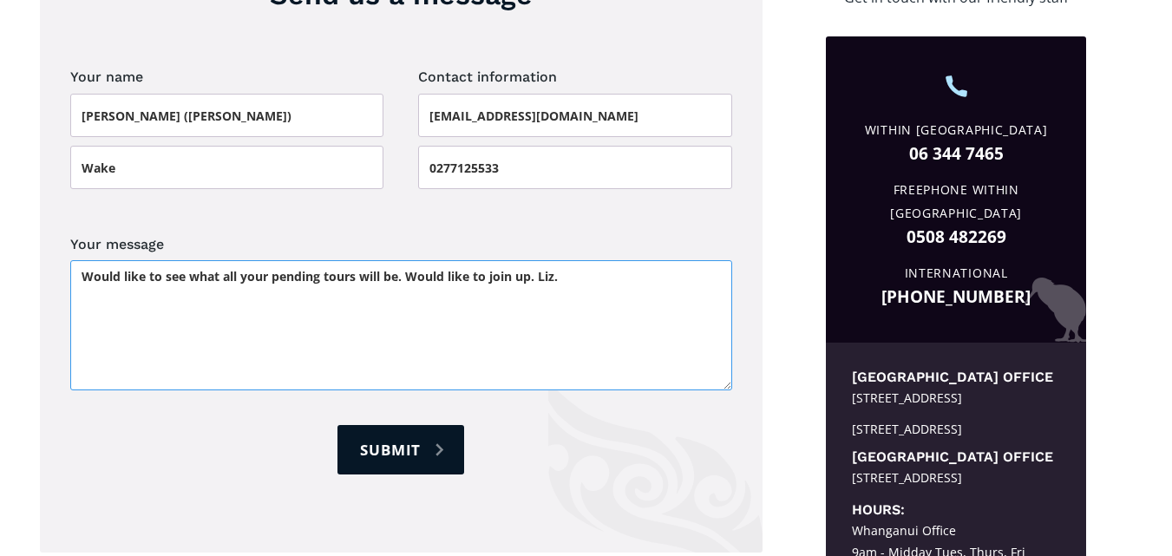
scroll to position [811, 0]
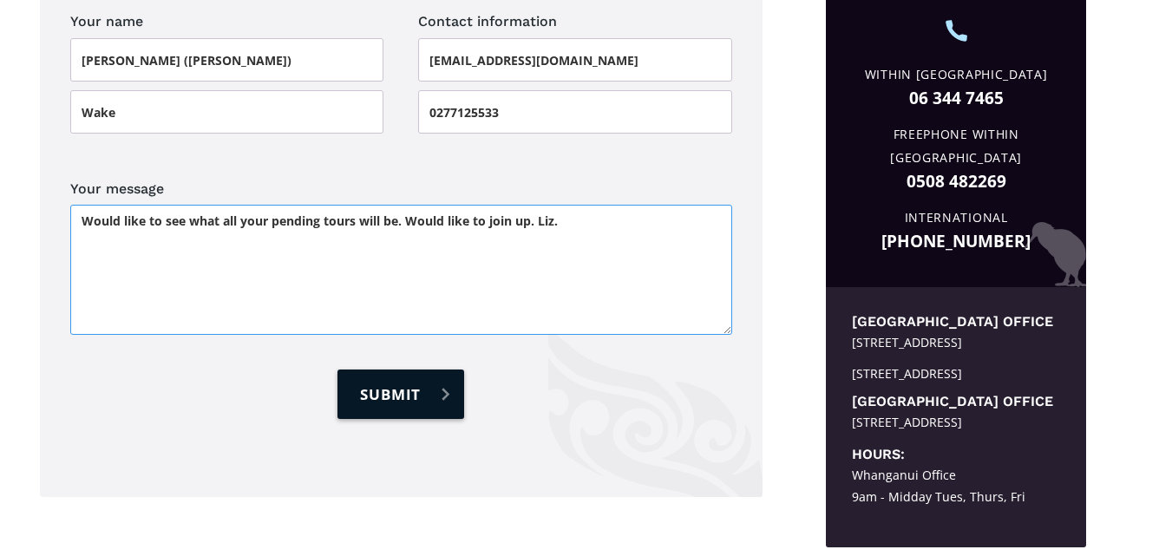
type textarea "Would like to see what all your pending tours will be. Would like to join up. L…"
click at [384, 369] on input "Submit" at bounding box center [400, 393] width 127 height 49
type input "Please wait..."
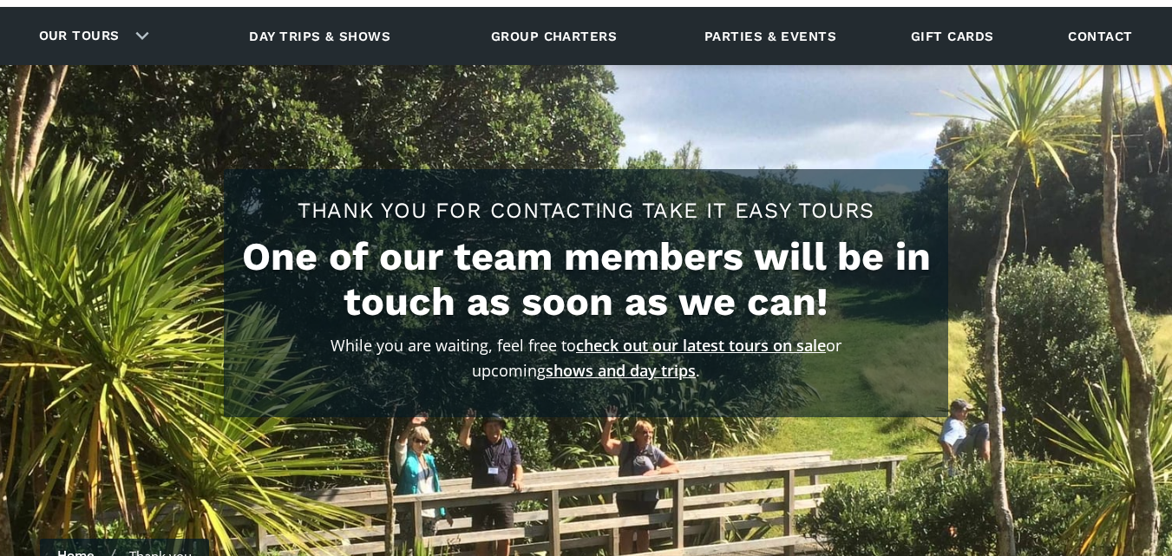
scroll to position [188, 0]
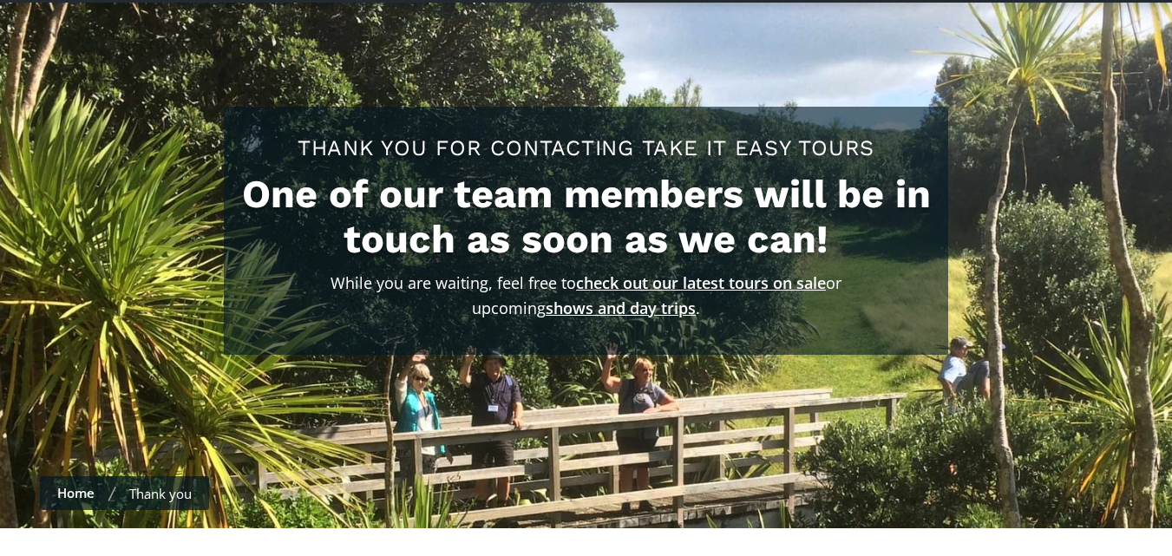
click at [572, 211] on h2 "One of our team members will be in touch as soon as we can!" at bounding box center [585, 217] width 689 height 90
click at [618, 272] on link "check out our latest tours on sale" at bounding box center [701, 282] width 250 height 21
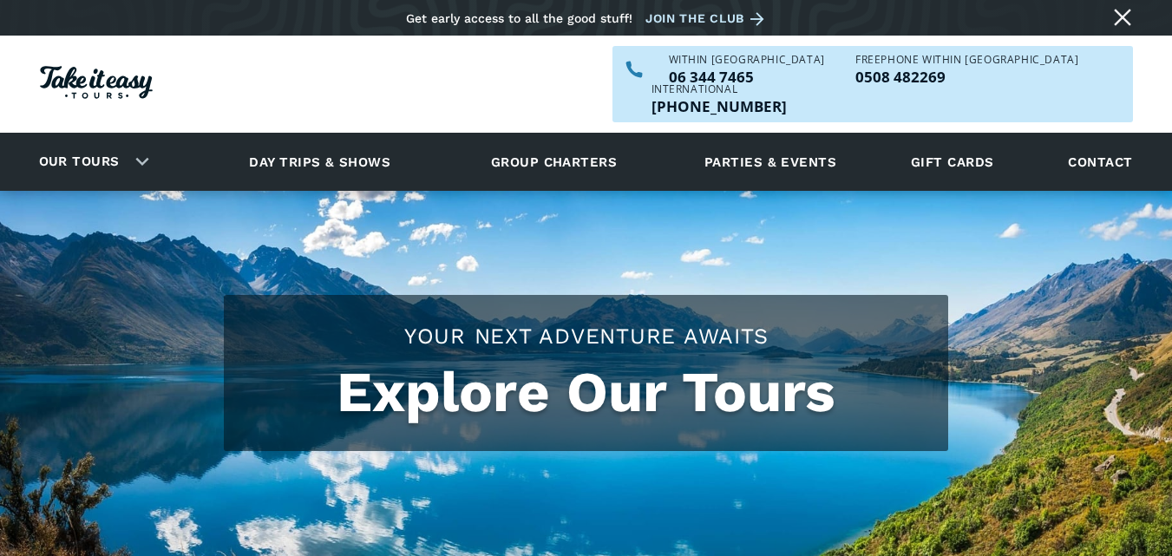
checkbox input "true"
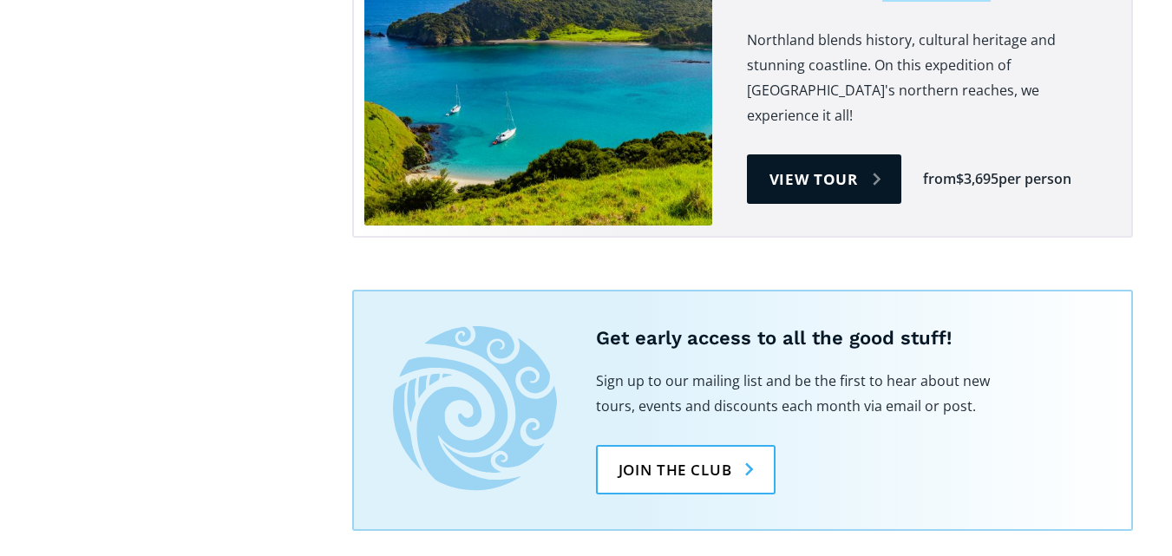
scroll to position [5367, 0]
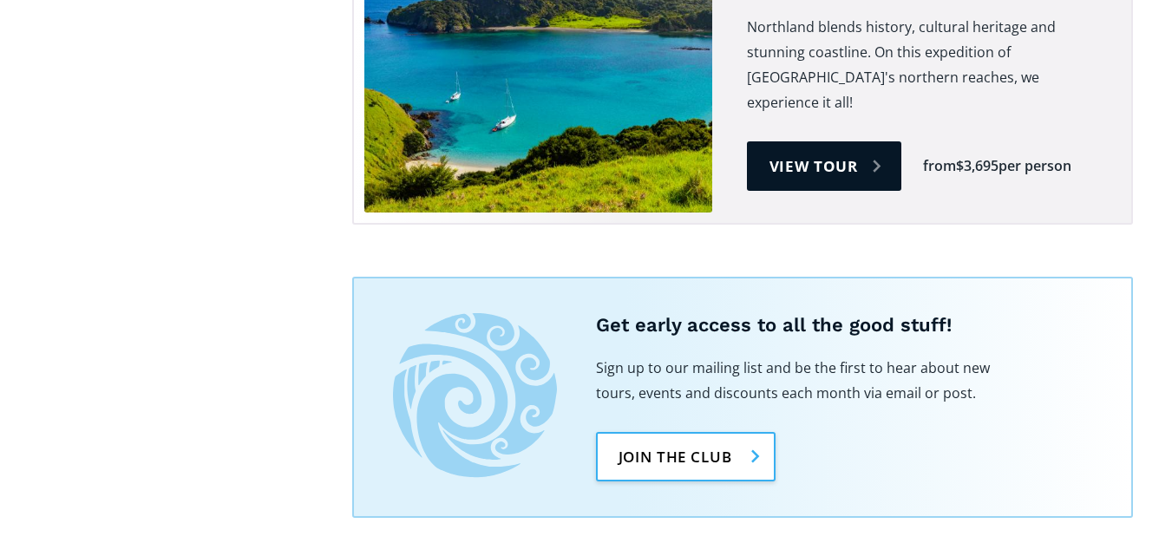
click at [751, 432] on link "Join the club" at bounding box center [686, 456] width 180 height 49
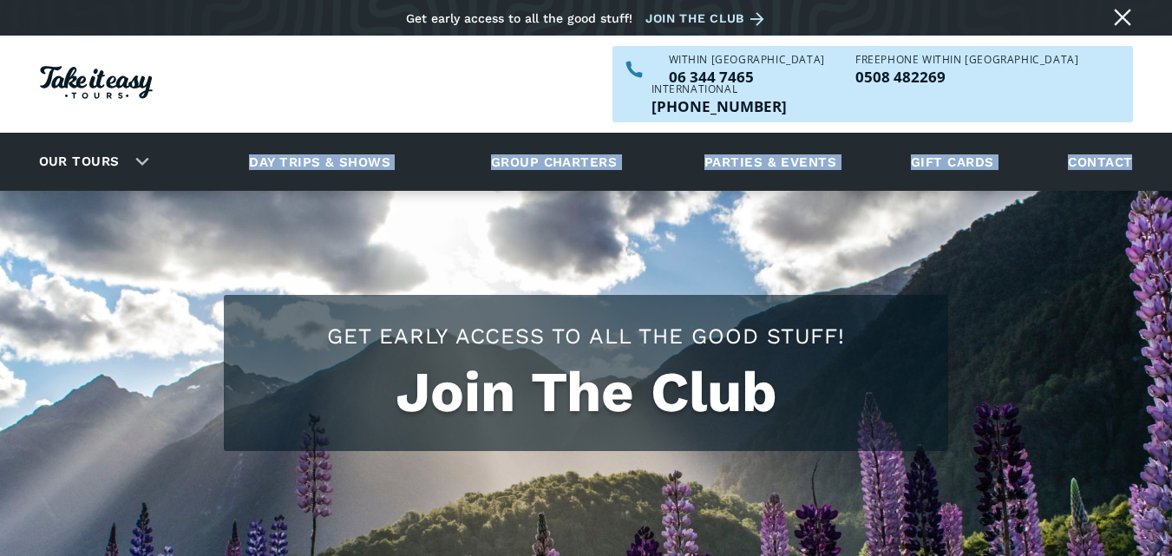
drag, startPoint x: 1166, startPoint y: 69, endPoint x: 1163, endPoint y: 138, distance: 68.6
click at [1163, 138] on header "Skip to content Get early access to all the good stuff! Join the club Our tours…" at bounding box center [586, 95] width 1172 height 191
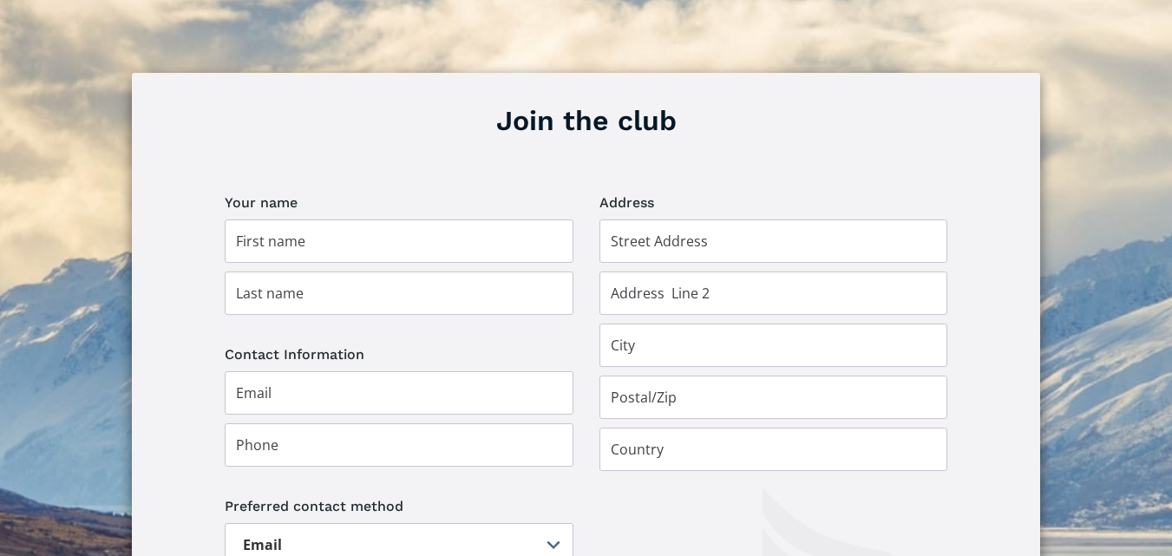
scroll to position [1154, 0]
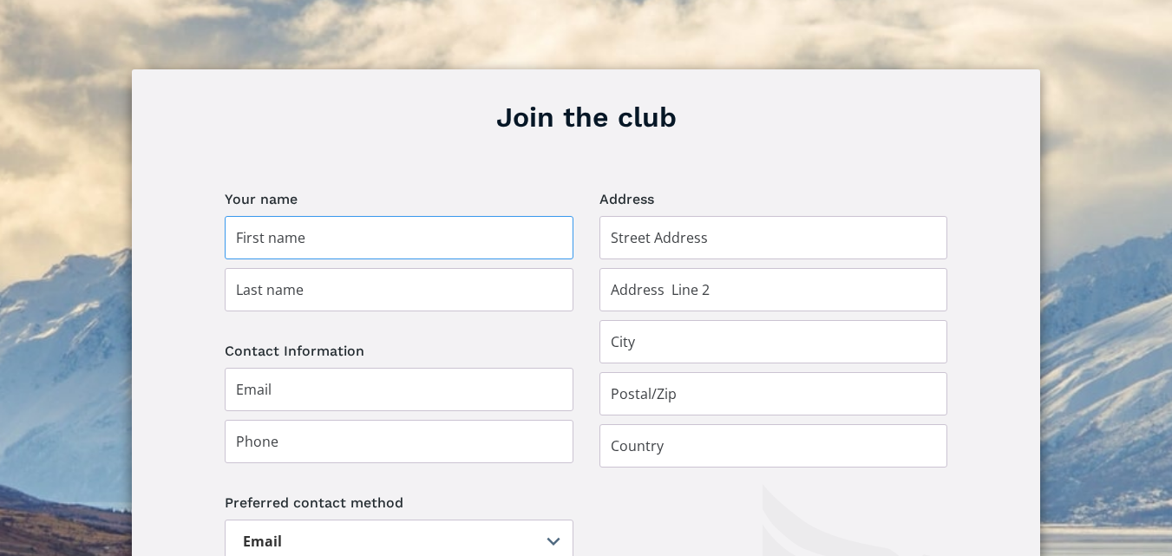
click at [274, 216] on input "Join the club" at bounding box center [399, 237] width 349 height 43
type input "[PERSON_NAME]"
type input "Wake"
type input "41 Parkdale Drive"
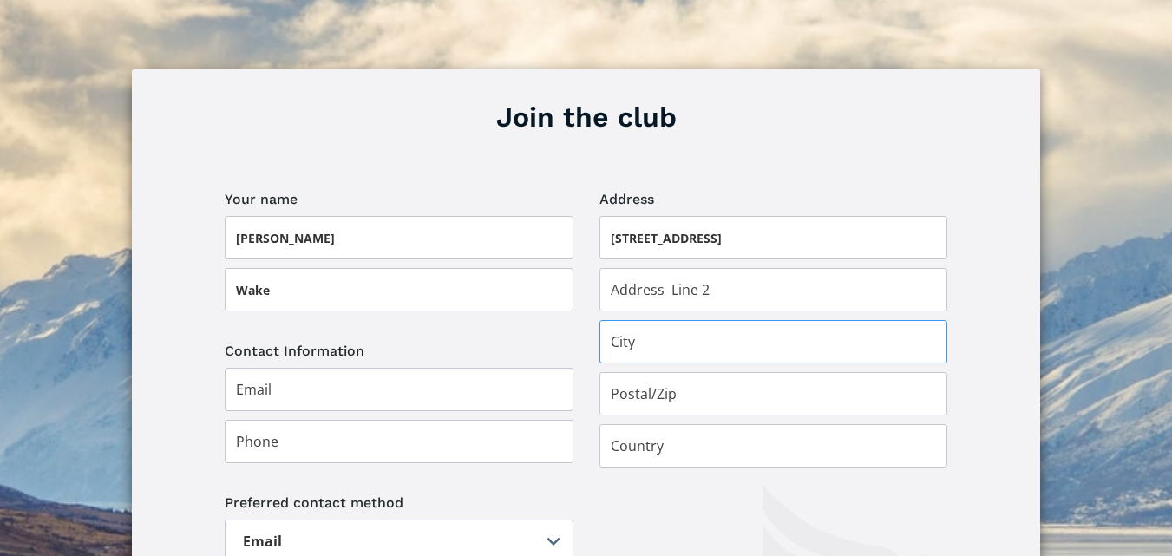
type input "Whanganui"
type input "4500"
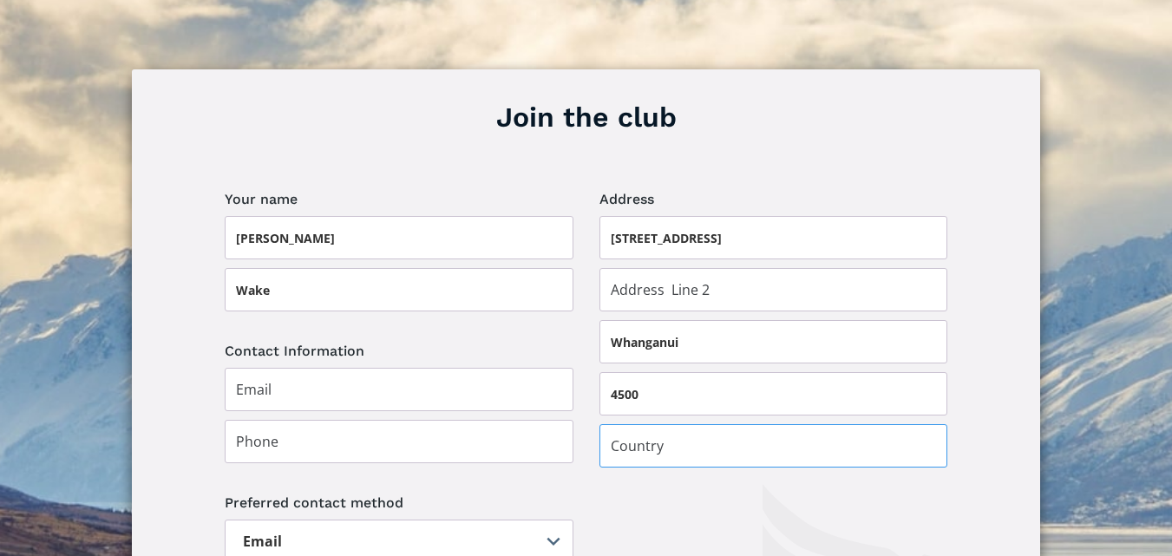
type input "[GEOGRAPHIC_DATA]"
type input "thewakes@hotmail"
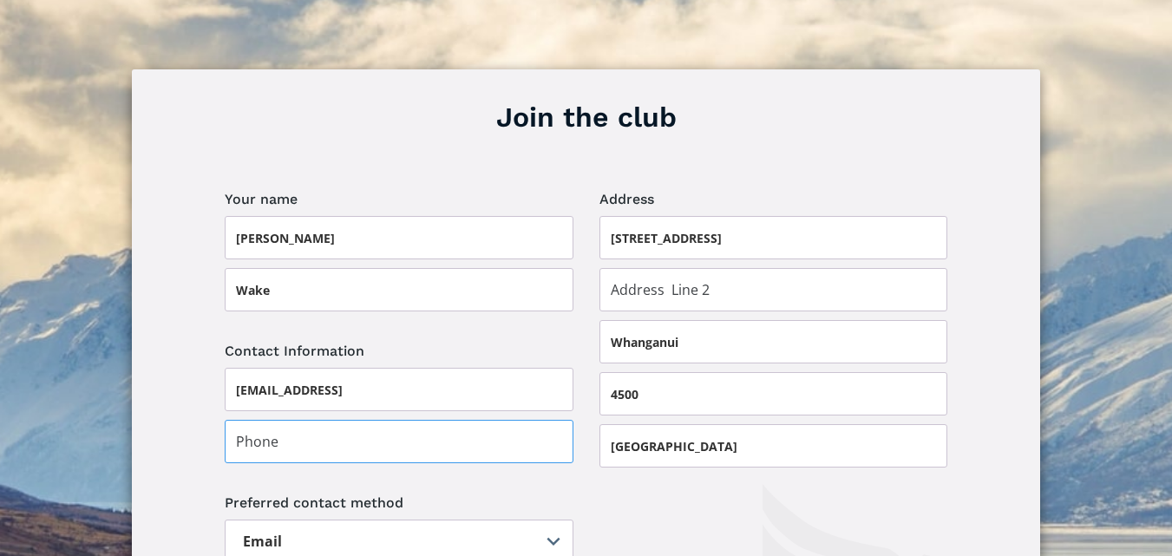
type input "0277125533"
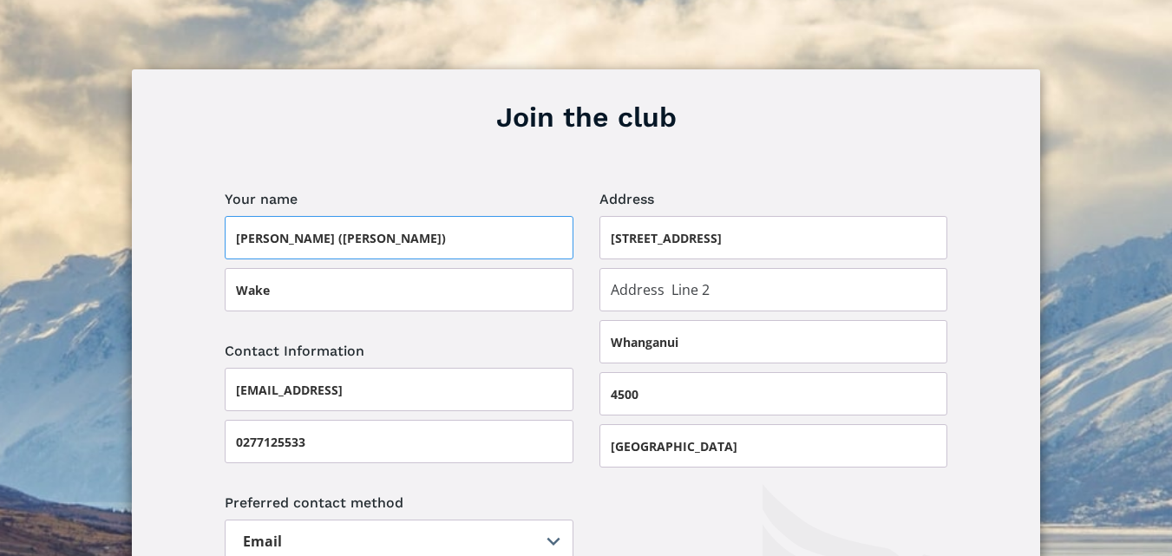
type input "Elizabeth (Liz)"
click at [359, 368] on input "thewakes@hotmail" at bounding box center [399, 389] width 349 height 43
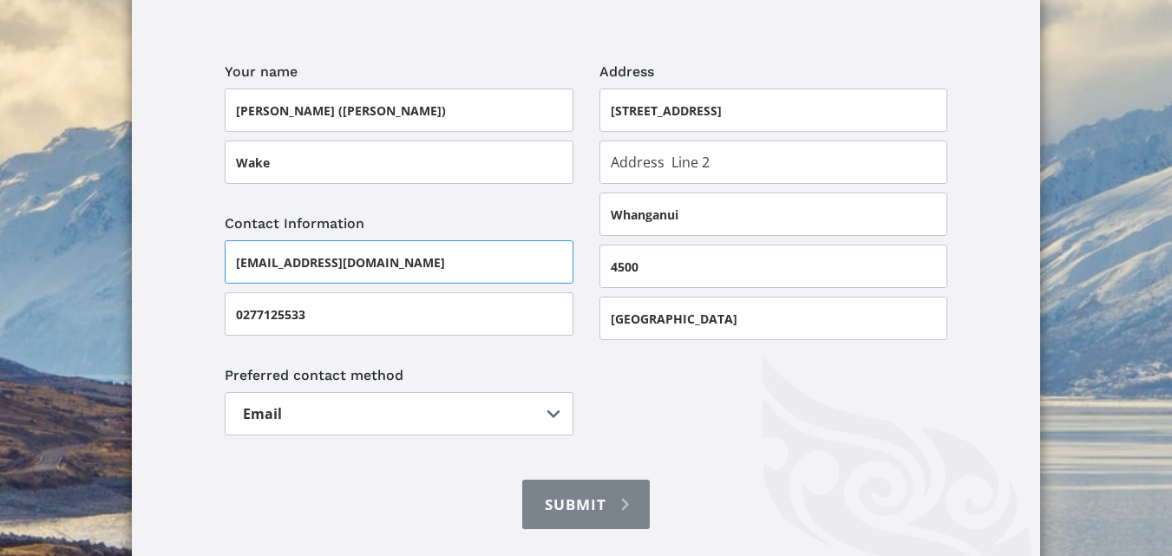
scroll to position [1265, 0]
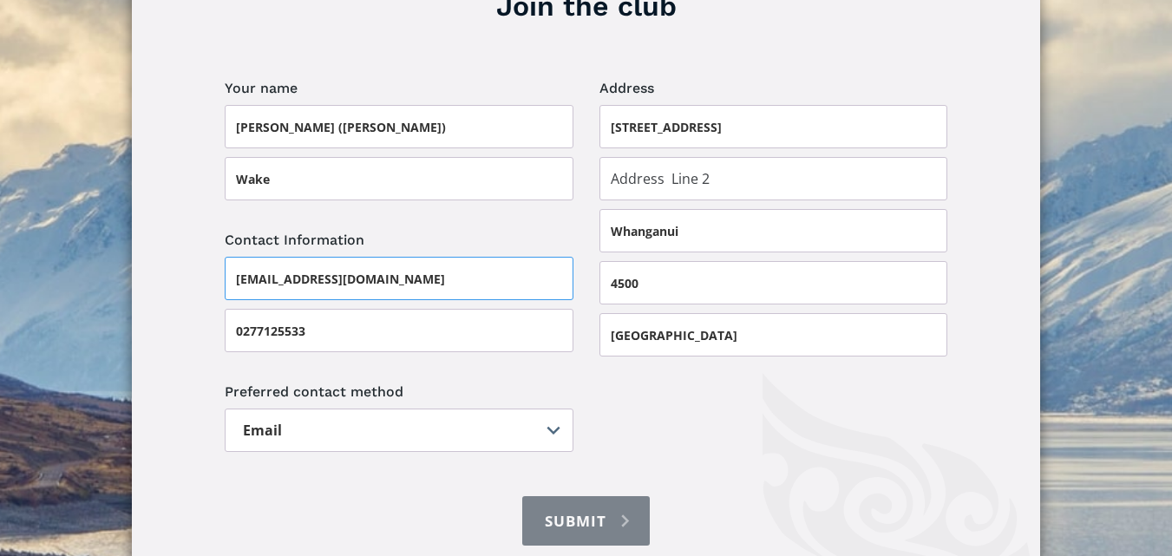
type input "thewakes@hotmail.com"
click at [625, 157] on input "Join the club" at bounding box center [773, 178] width 349 height 43
type input "Aramoho"
click at [554, 408] on select "Email Post" at bounding box center [399, 429] width 349 height 43
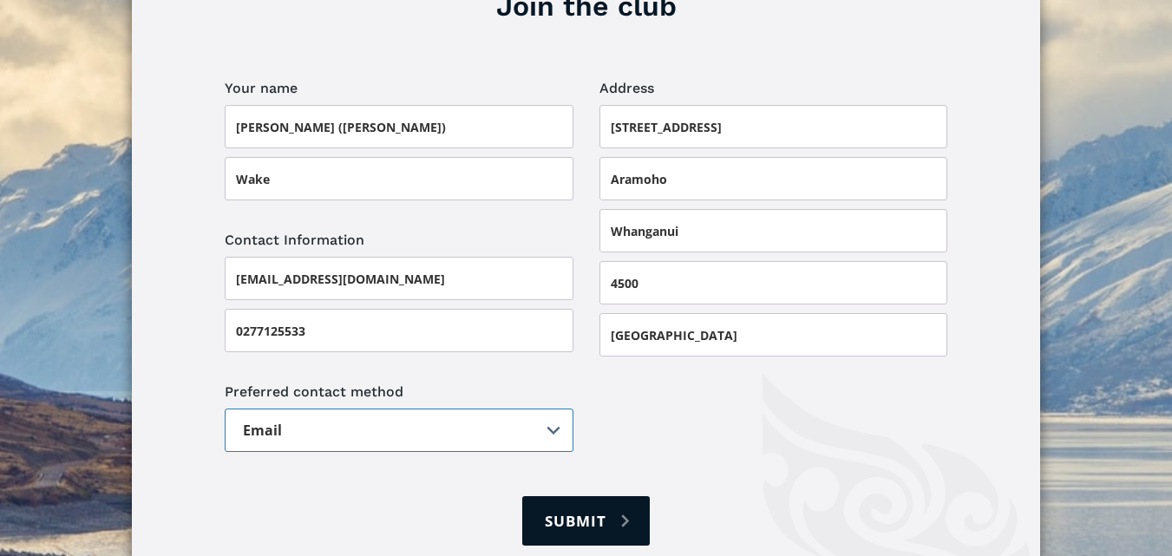
select select "Post"
click at [225, 408] on select "Email Post" at bounding box center [399, 429] width 349 height 43
click at [590, 496] on input "Submit" at bounding box center [585, 520] width 127 height 49
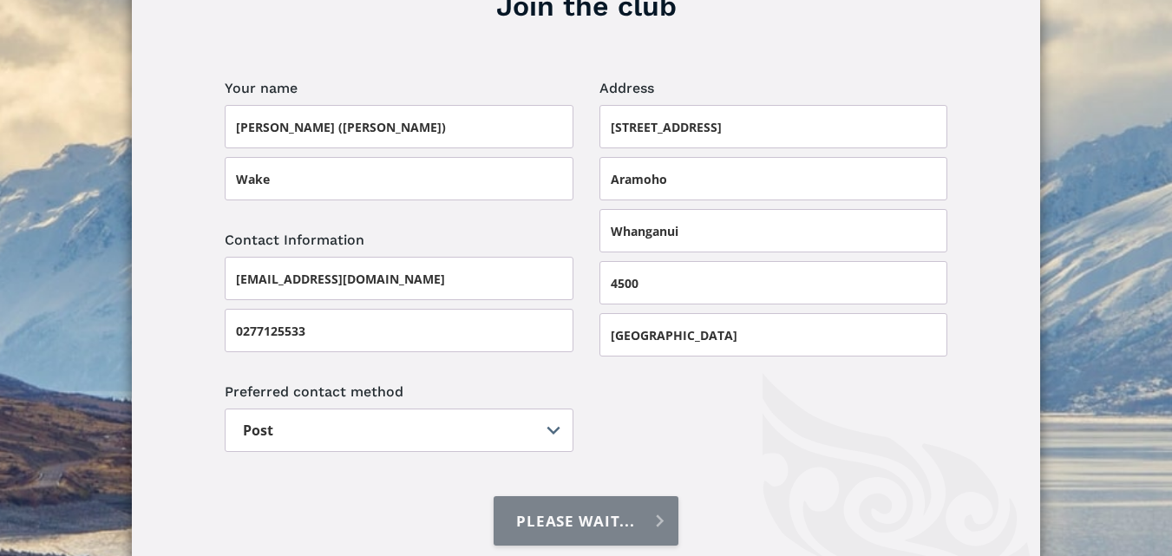
type input "Submit"
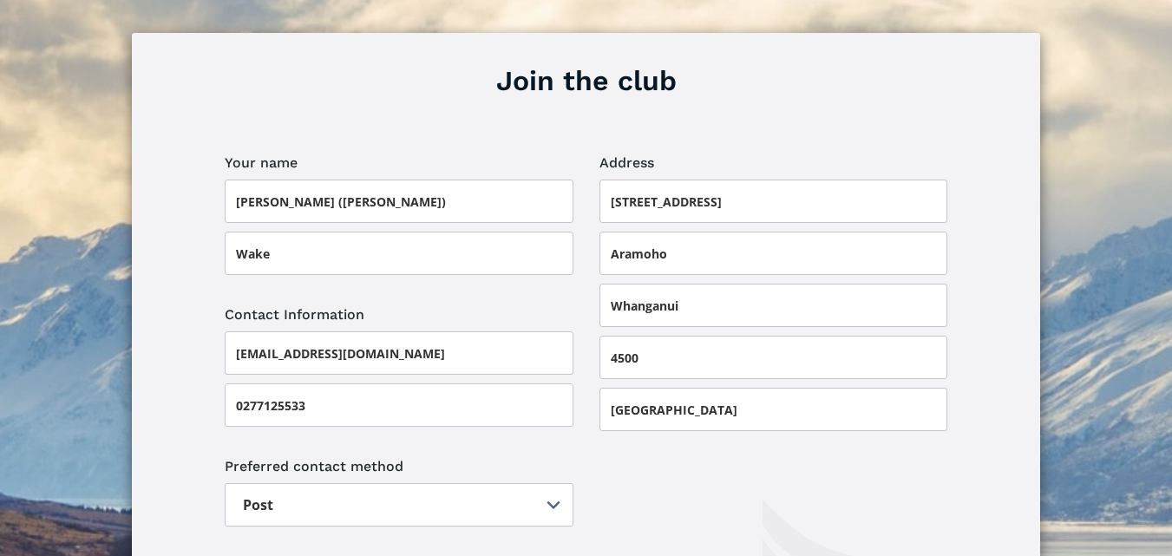
scroll to position [1195, 0]
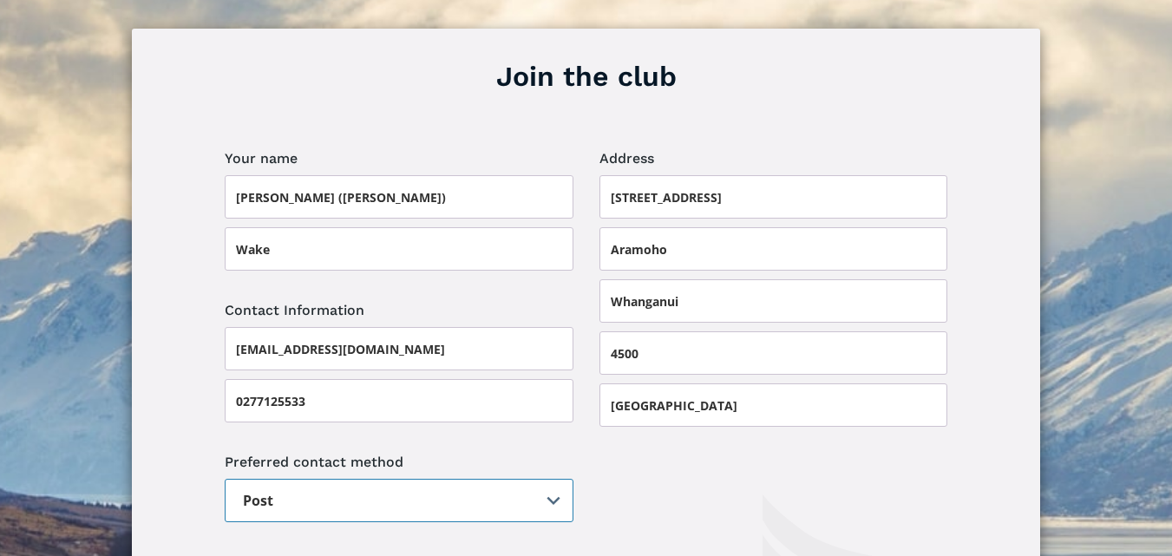
click at [554, 479] on select "Email Post" at bounding box center [399, 500] width 349 height 43
select select "Email"
click at [225, 479] on select "Email Post" at bounding box center [399, 500] width 349 height 43
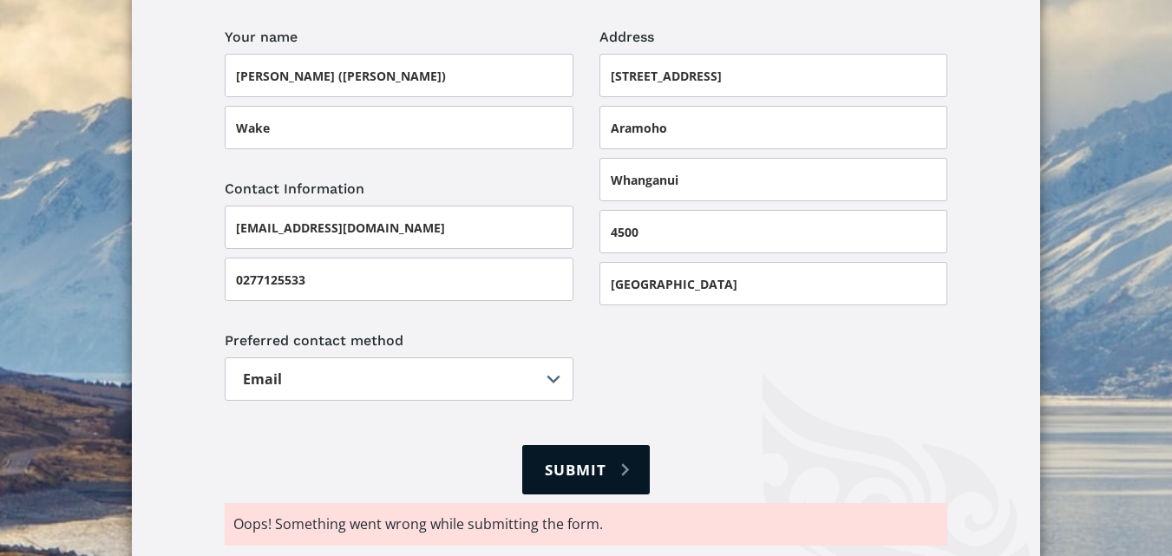
scroll to position [1329, 0]
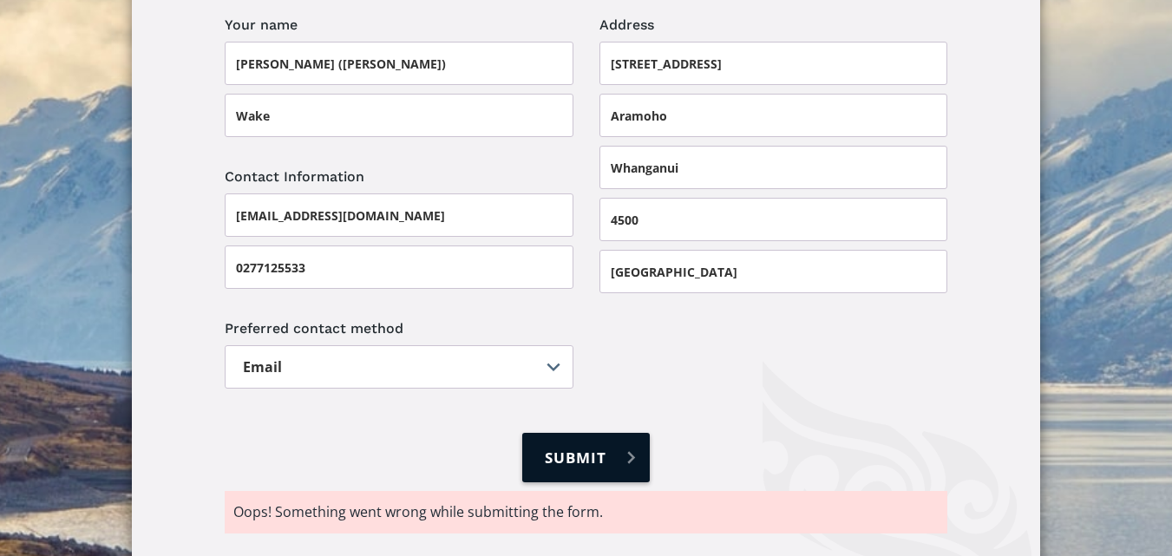
click at [630, 433] on input "Submit" at bounding box center [585, 457] width 127 height 49
click at [580, 433] on input "Submit" at bounding box center [585, 457] width 127 height 49
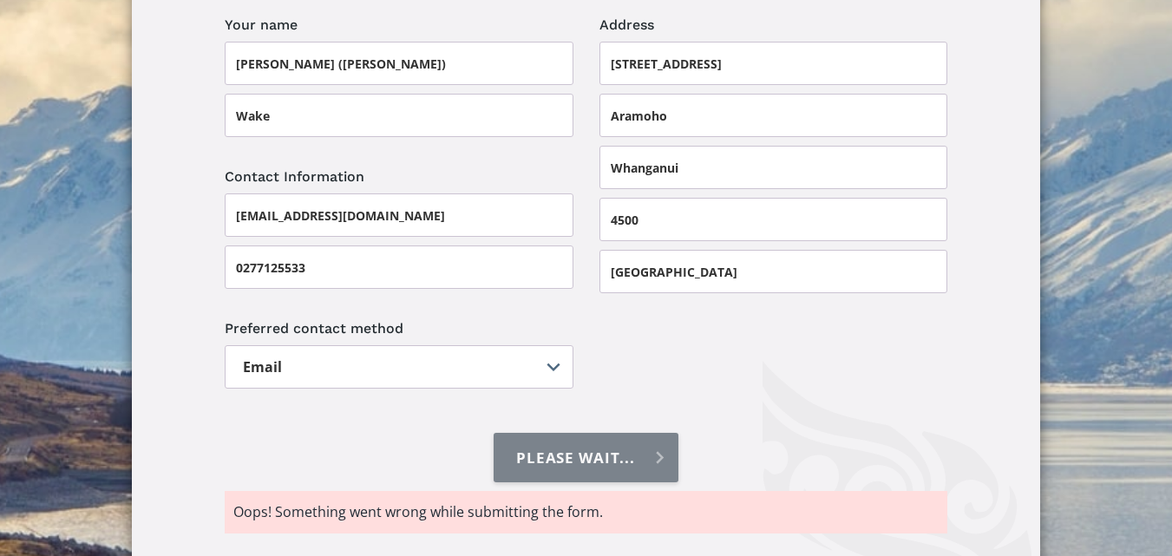
type input "Submit"
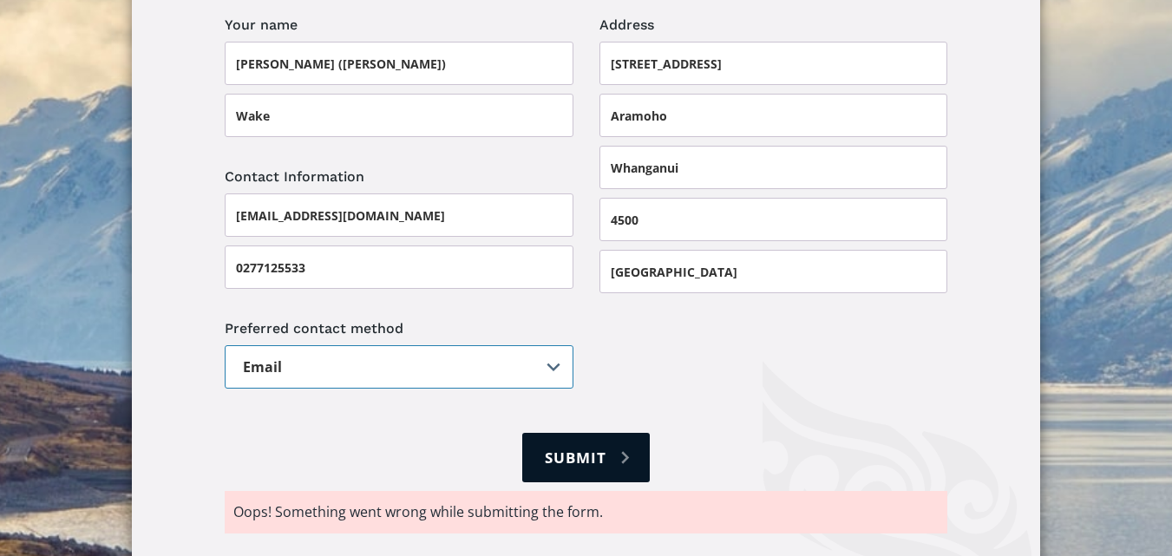
click at [291, 345] on select "Email Post" at bounding box center [399, 366] width 349 height 43
click at [908, 369] on form "Your name Elizabeth (Liz) Wake Address 41 Parkdale Drive Aramoho Whanganui 4500…" at bounding box center [586, 247] width 722 height 470
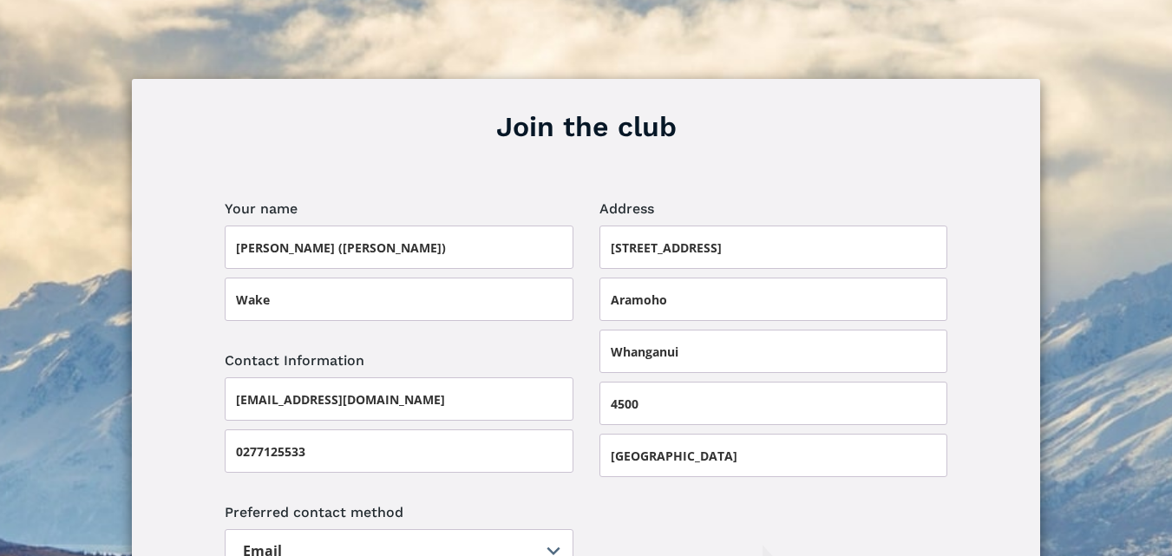
scroll to position [1178, 0]
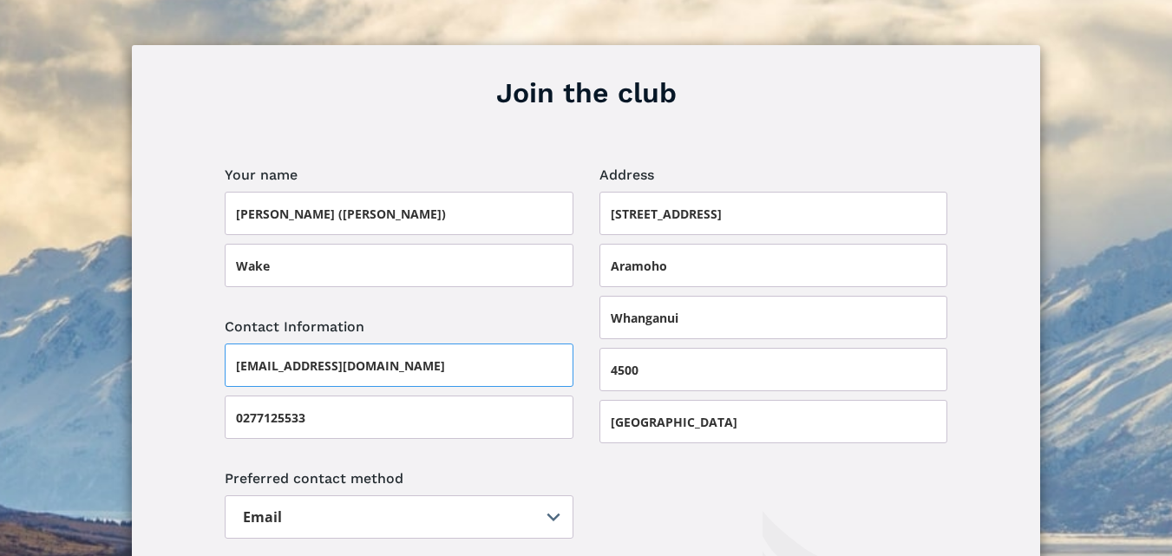
click at [381, 343] on input "thewakes@hotmail.com" at bounding box center [399, 364] width 349 height 43
type input "t"
type input "thewakes@hotmail.com"
click at [434, 497] on select "Email Post" at bounding box center [399, 516] width 349 height 43
click at [553, 495] on select "Email Post" at bounding box center [399, 516] width 349 height 43
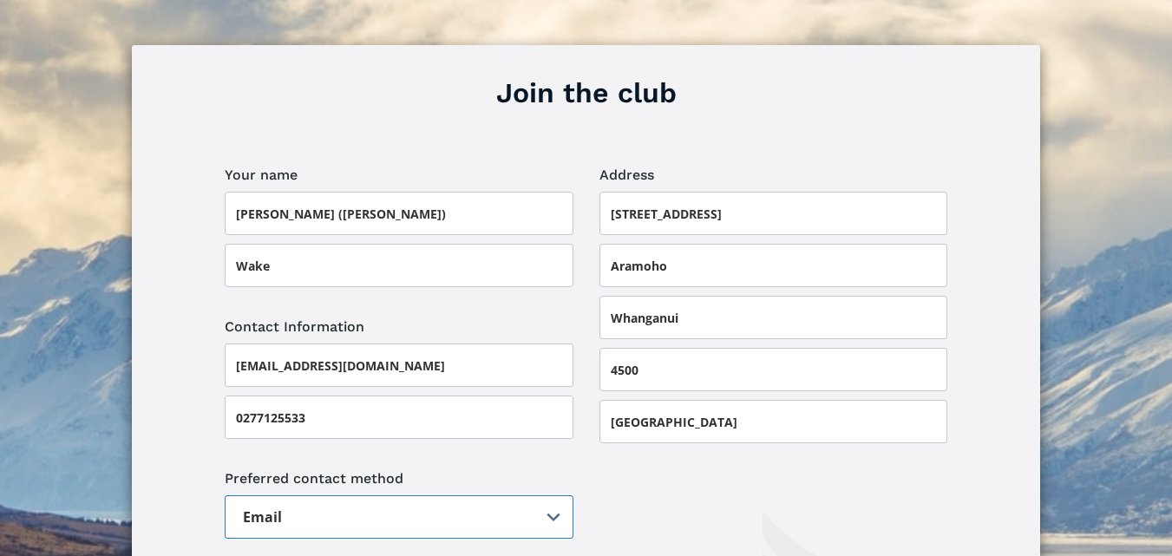
click at [553, 495] on select "Email Post" at bounding box center [399, 516] width 349 height 43
select select "Post"
click at [225, 495] on select "Email Post" at bounding box center [399, 516] width 349 height 43
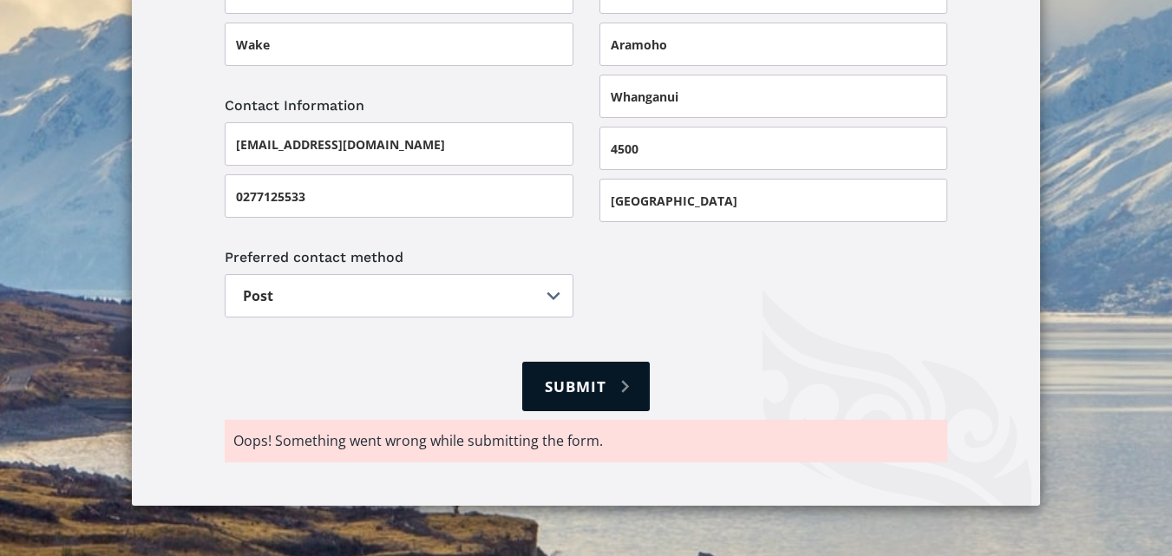
scroll to position [1416, 0]
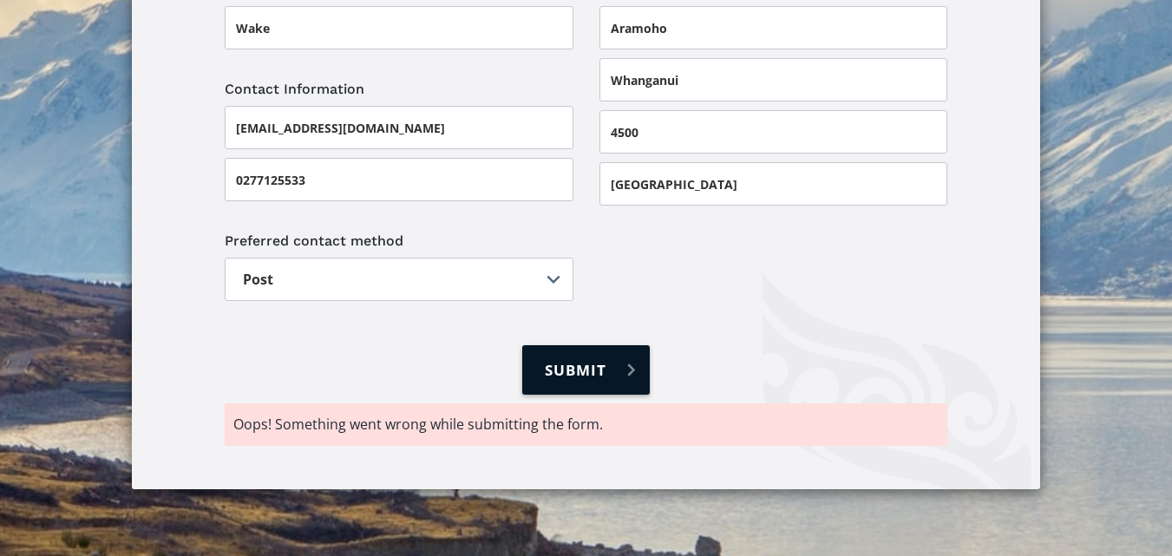
click at [630, 345] on input "Submit" at bounding box center [585, 369] width 127 height 49
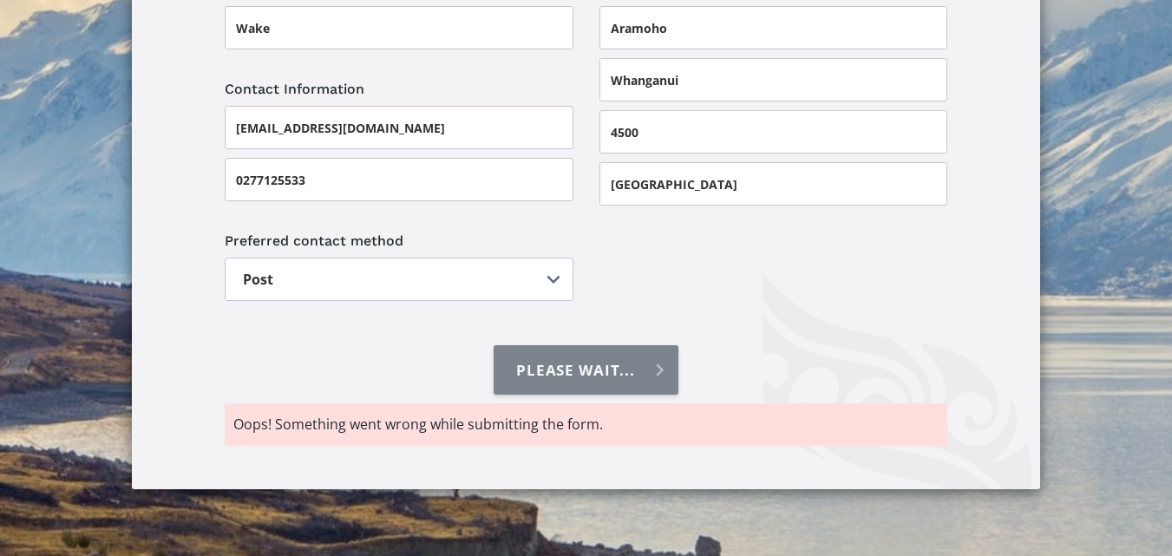
type input "Submit"
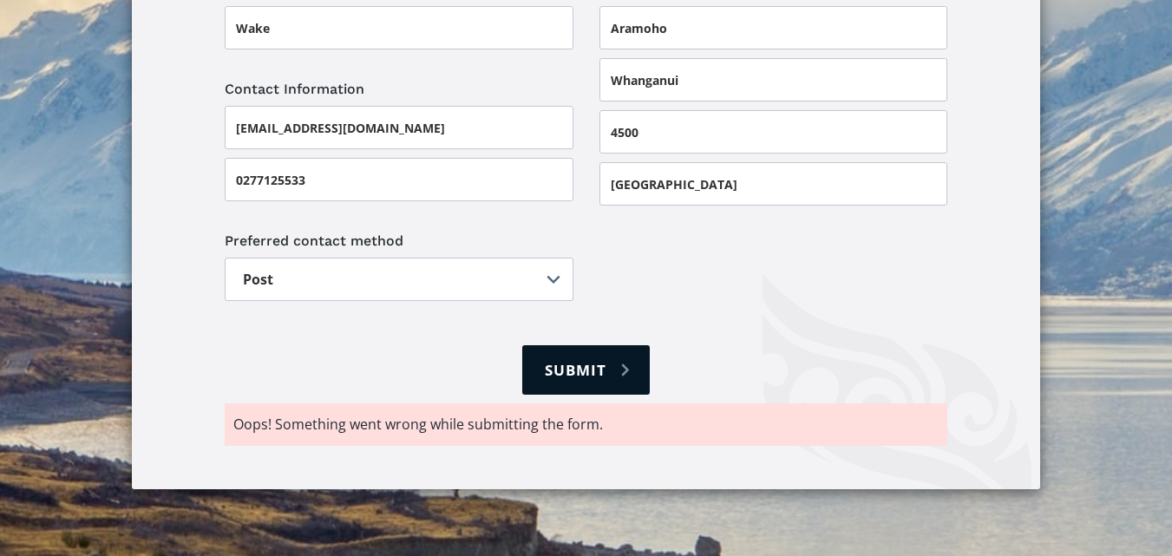
click at [613, 412] on div "Oops! Something went wrong while submitting the form." at bounding box center [585, 424] width 705 height 25
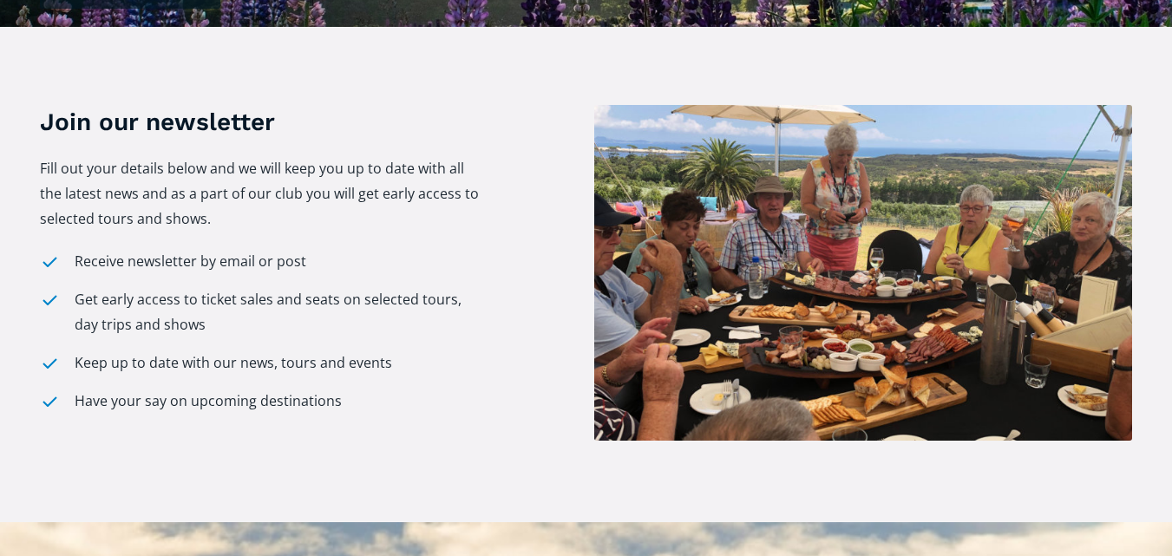
scroll to position [585, 0]
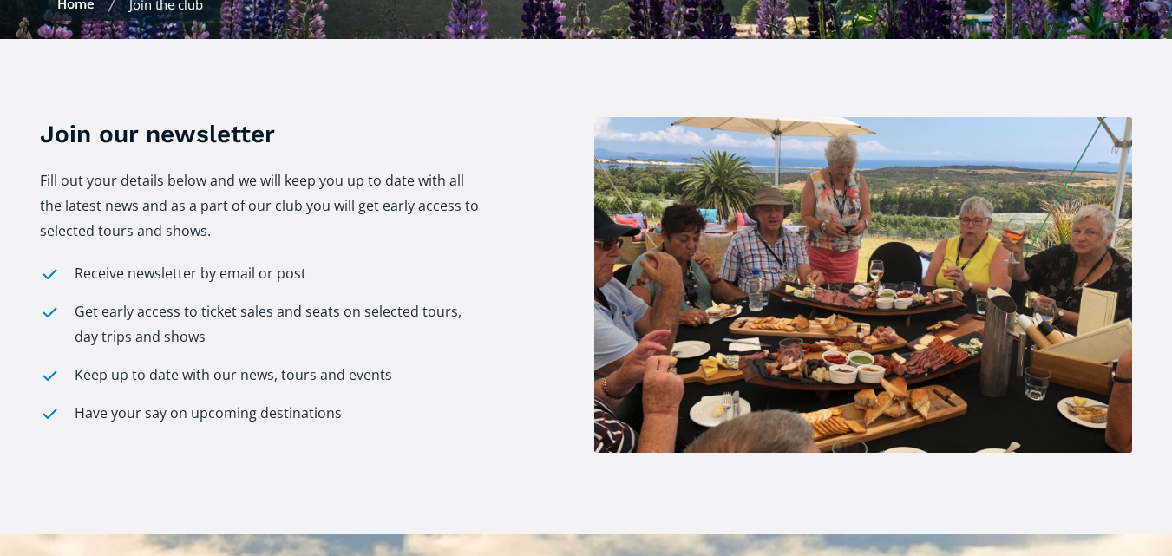
click at [295, 261] on li "Receive newsletter by email or post" at bounding box center [262, 273] width 445 height 25
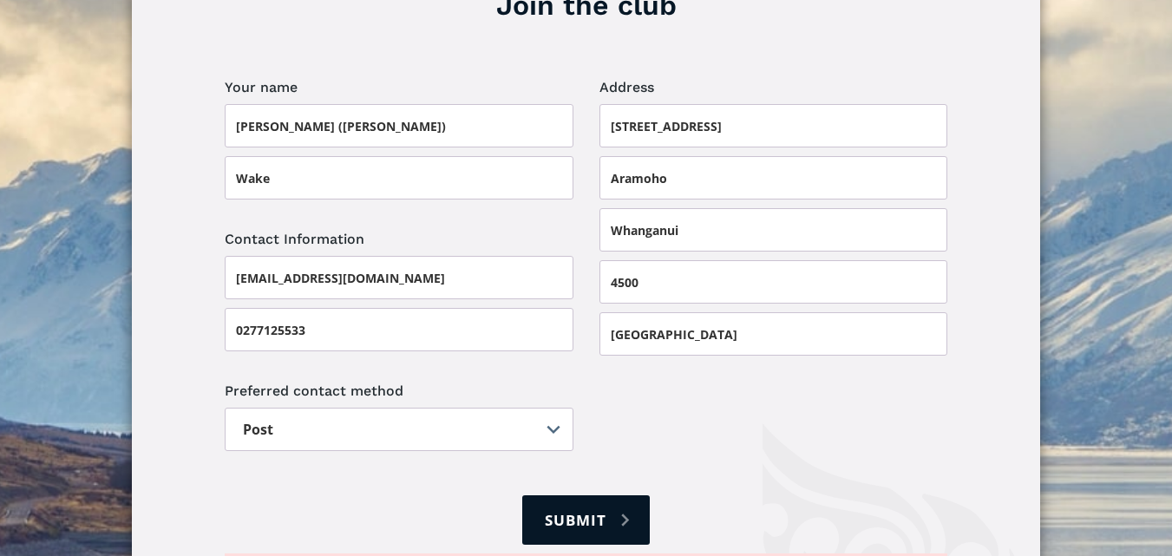
scroll to position [1253, 0]
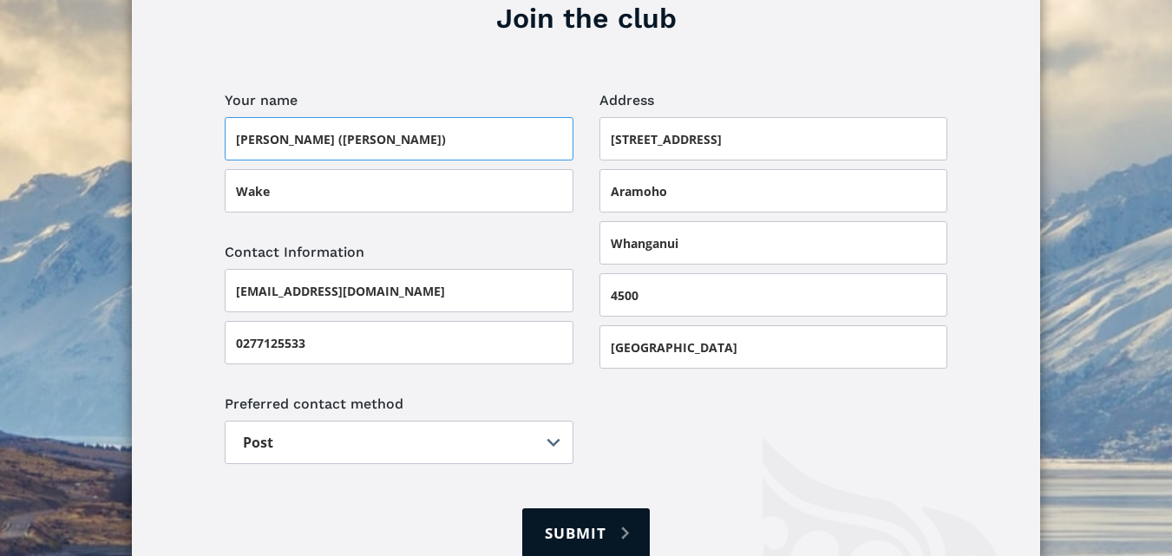
click at [321, 117] on input "Elizabeth (Liz)" at bounding box center [399, 138] width 349 height 43
type input "Elizabeth"
click at [599, 508] on input "Submit" at bounding box center [585, 532] width 127 height 49
type input "Please wait..."
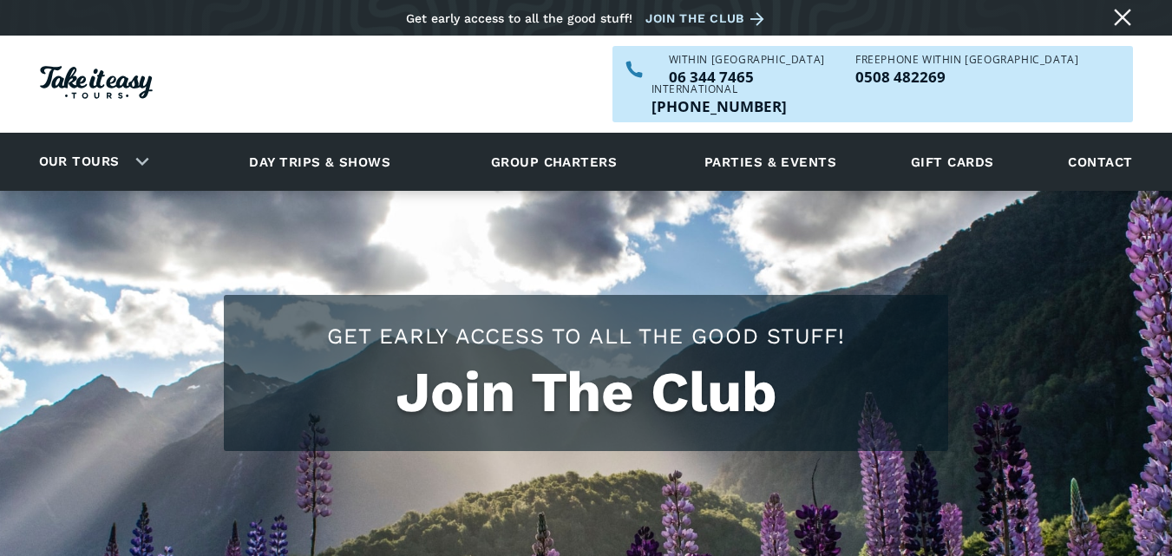
select select "Post"
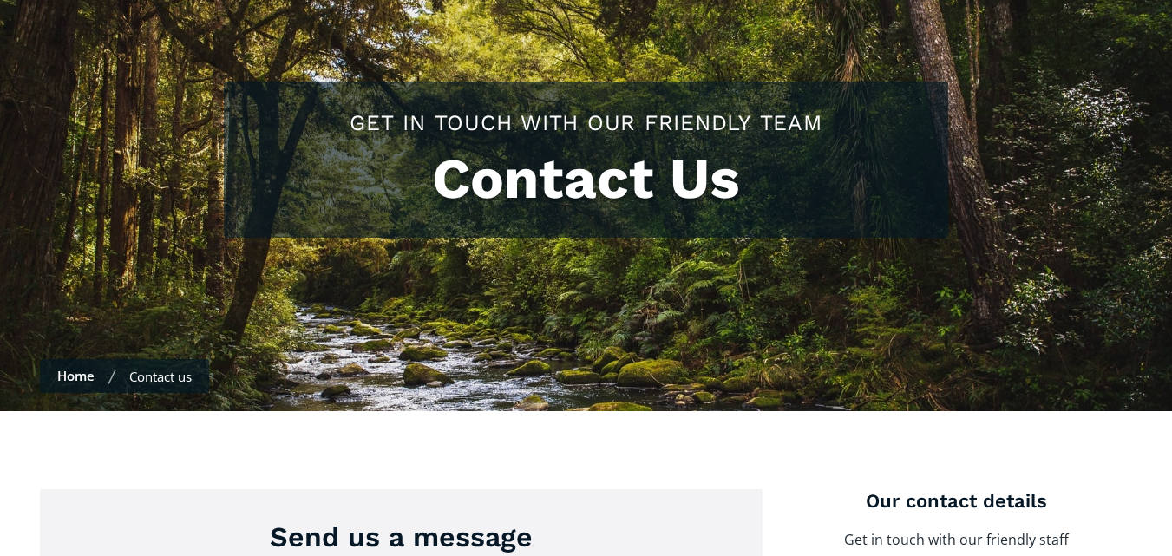
scroll to position [83, 0]
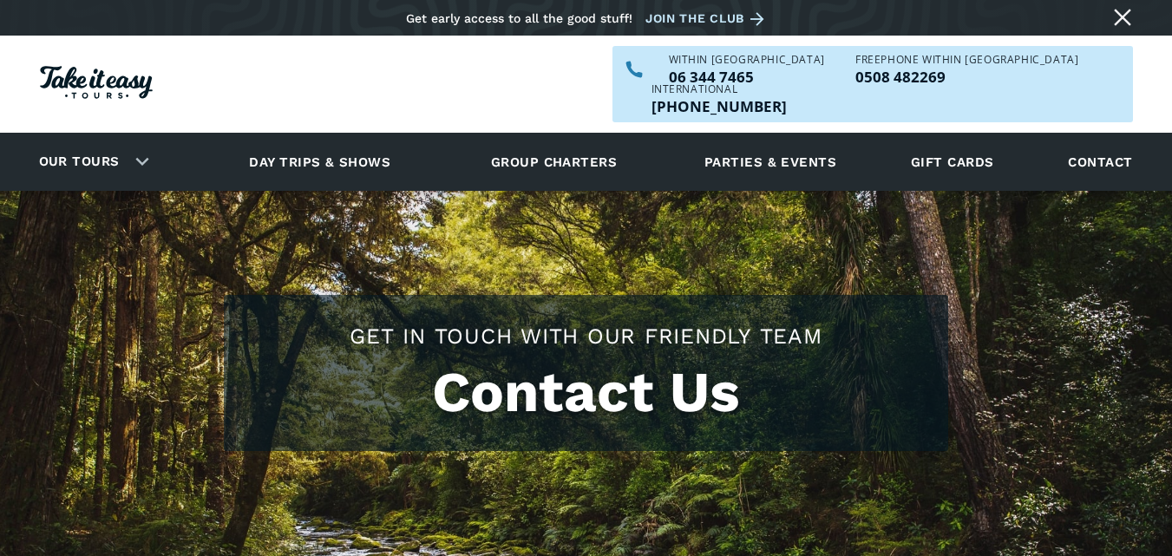
scroll to position [20, 0]
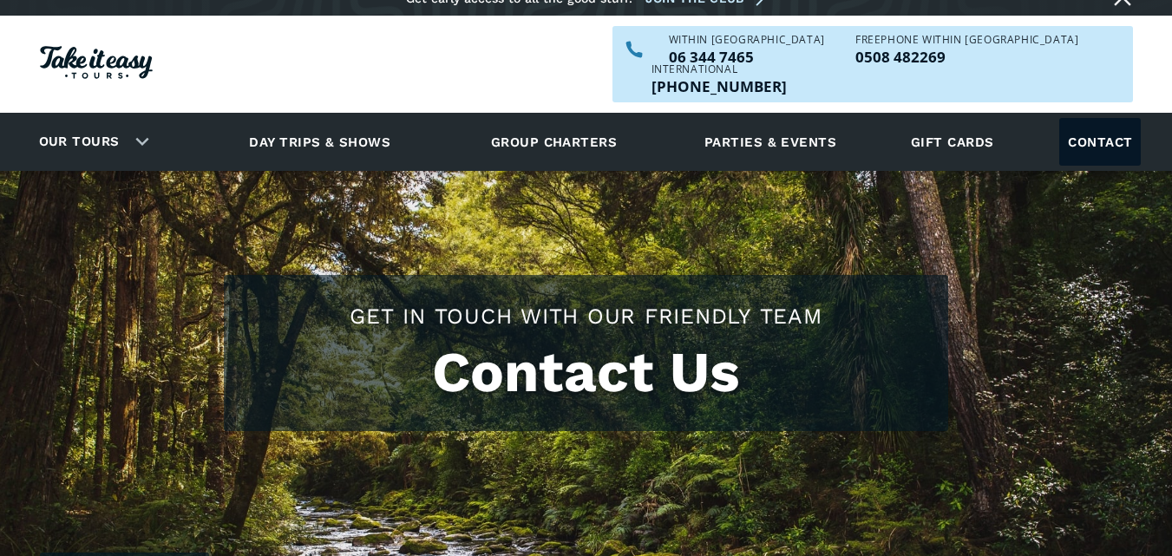
click at [1109, 118] on link "Contact" at bounding box center [1100, 142] width 82 height 48
